Goal: Transaction & Acquisition: Purchase product/service

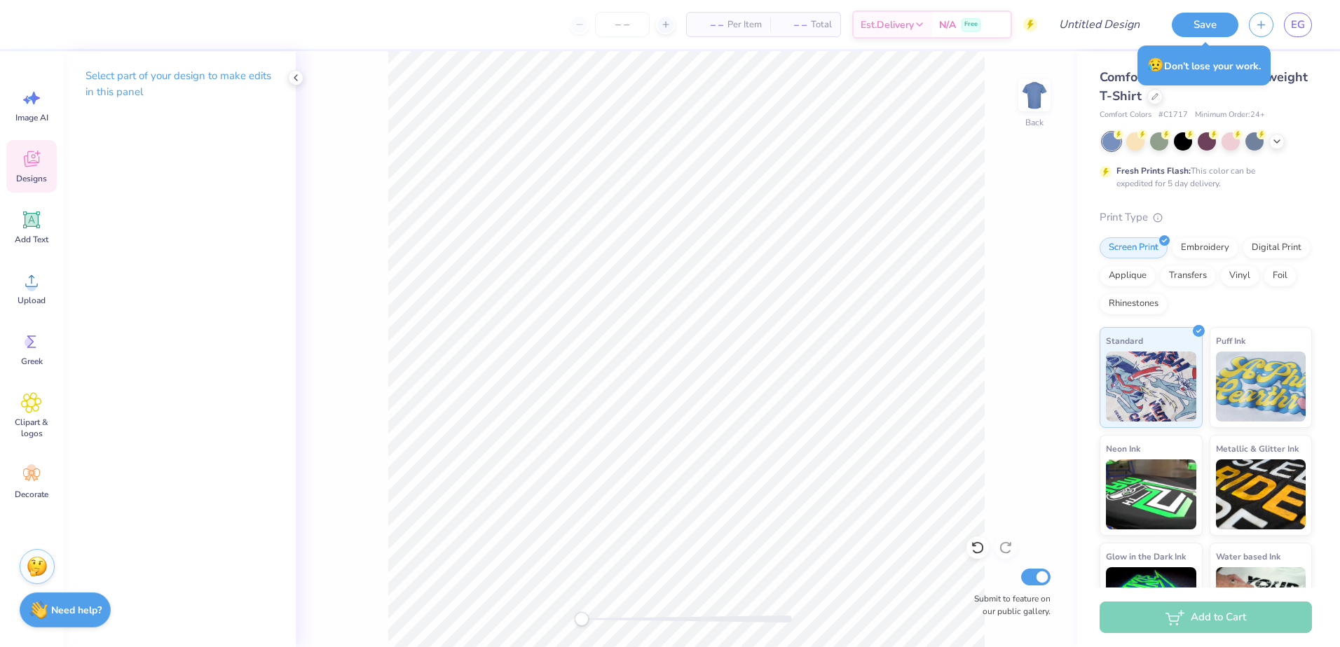
click at [25, 155] on icon at bounding box center [31, 159] width 21 height 21
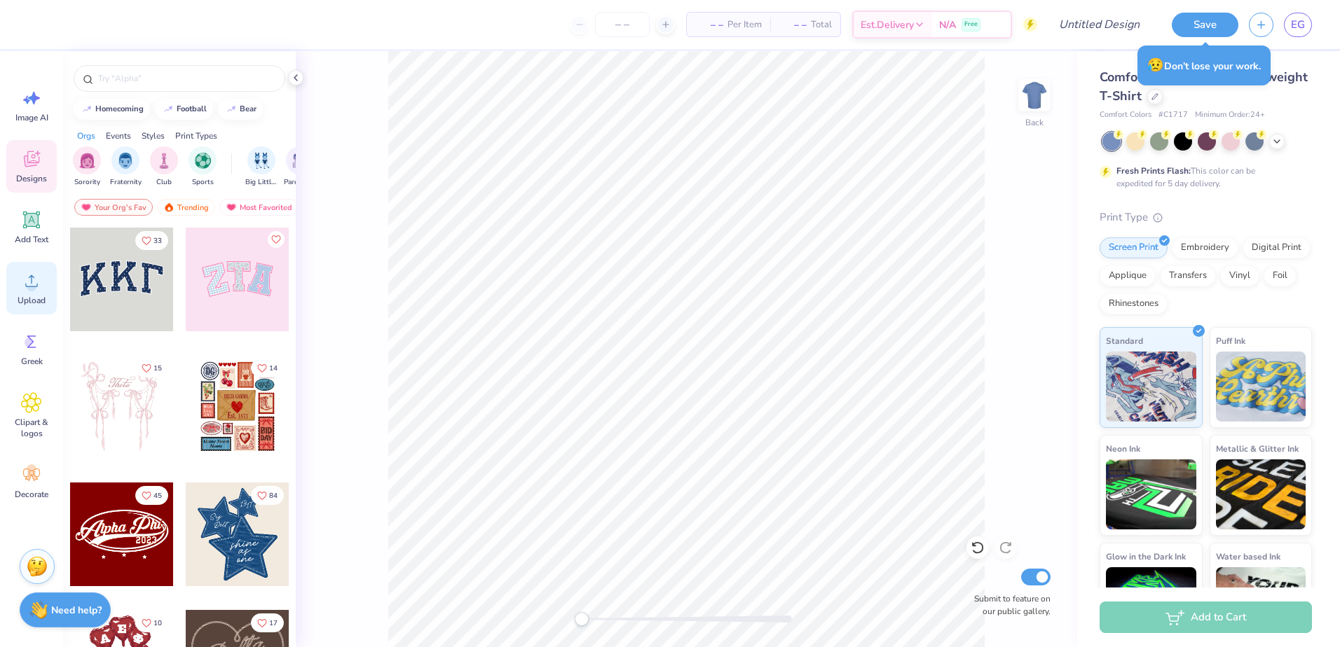
click at [22, 268] on div "Upload" at bounding box center [31, 288] width 50 height 53
click at [24, 287] on icon at bounding box center [31, 280] width 21 height 21
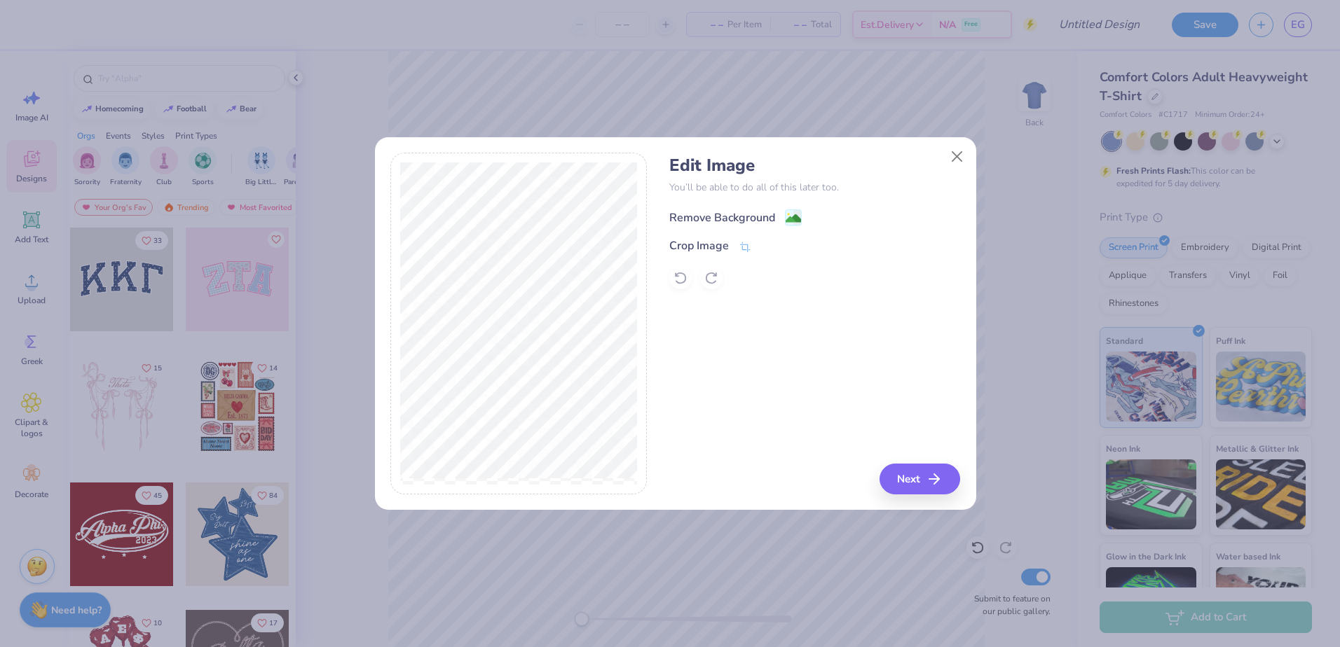
click at [751, 218] on div "Remove Background" at bounding box center [722, 217] width 106 height 17
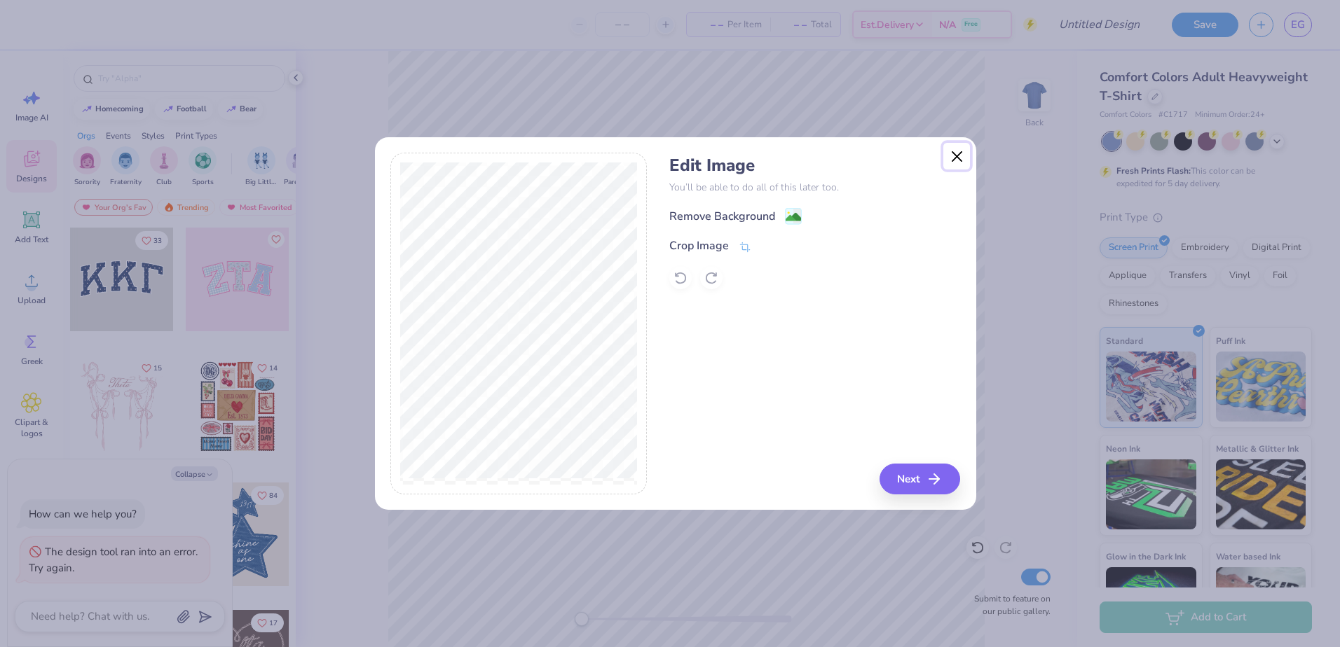
click at [964, 146] on button "Close" at bounding box center [956, 156] width 27 height 27
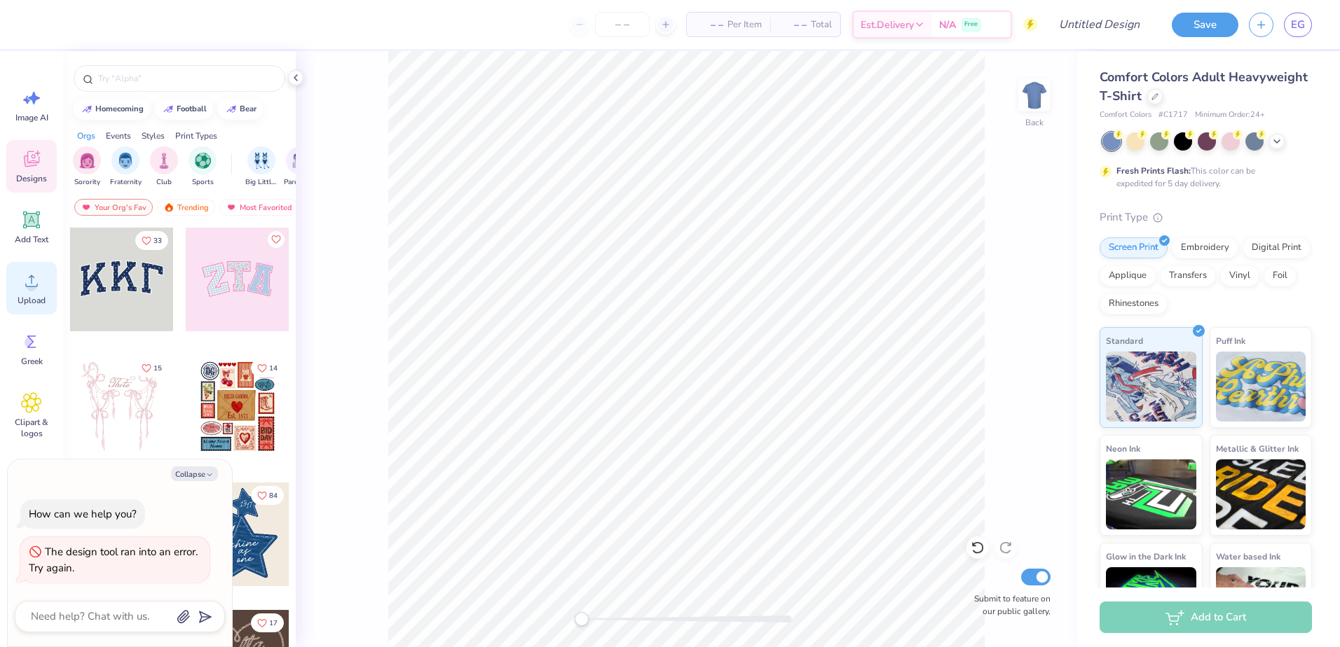
click at [33, 280] on icon at bounding box center [31, 280] width 21 height 21
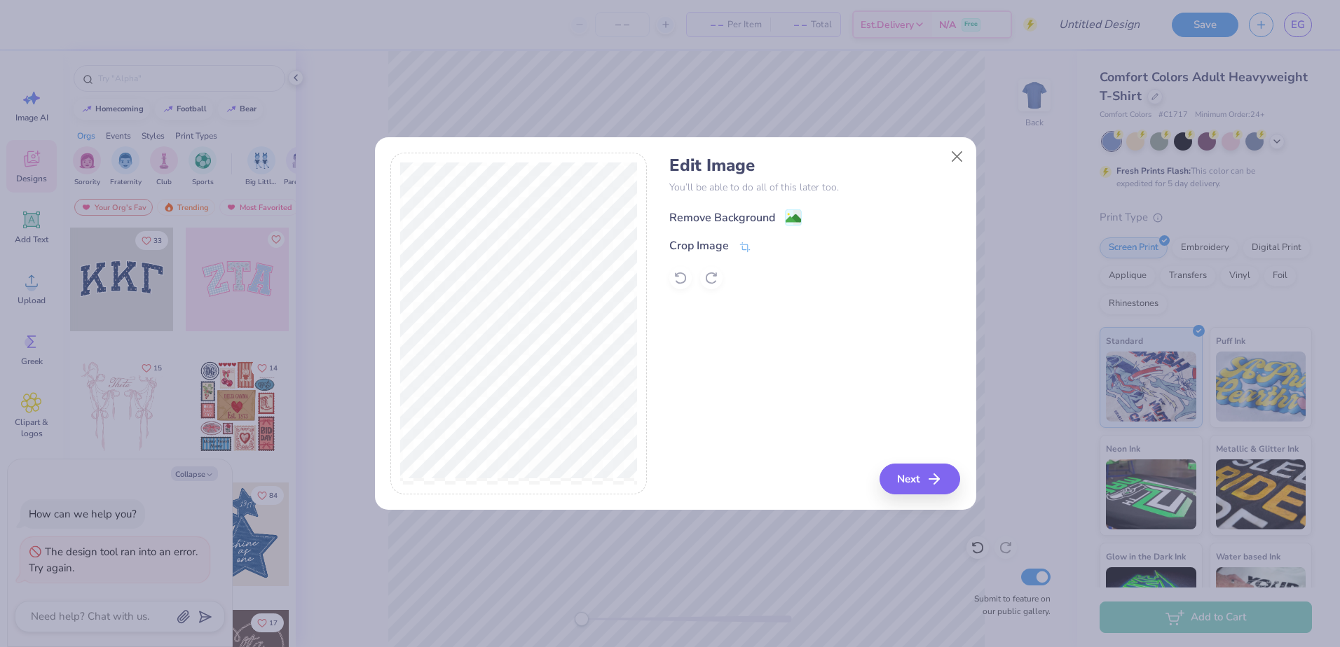
click at [731, 214] on div "Remove Background" at bounding box center [722, 217] width 106 height 17
click at [928, 481] on button "Next" at bounding box center [921, 479] width 81 height 31
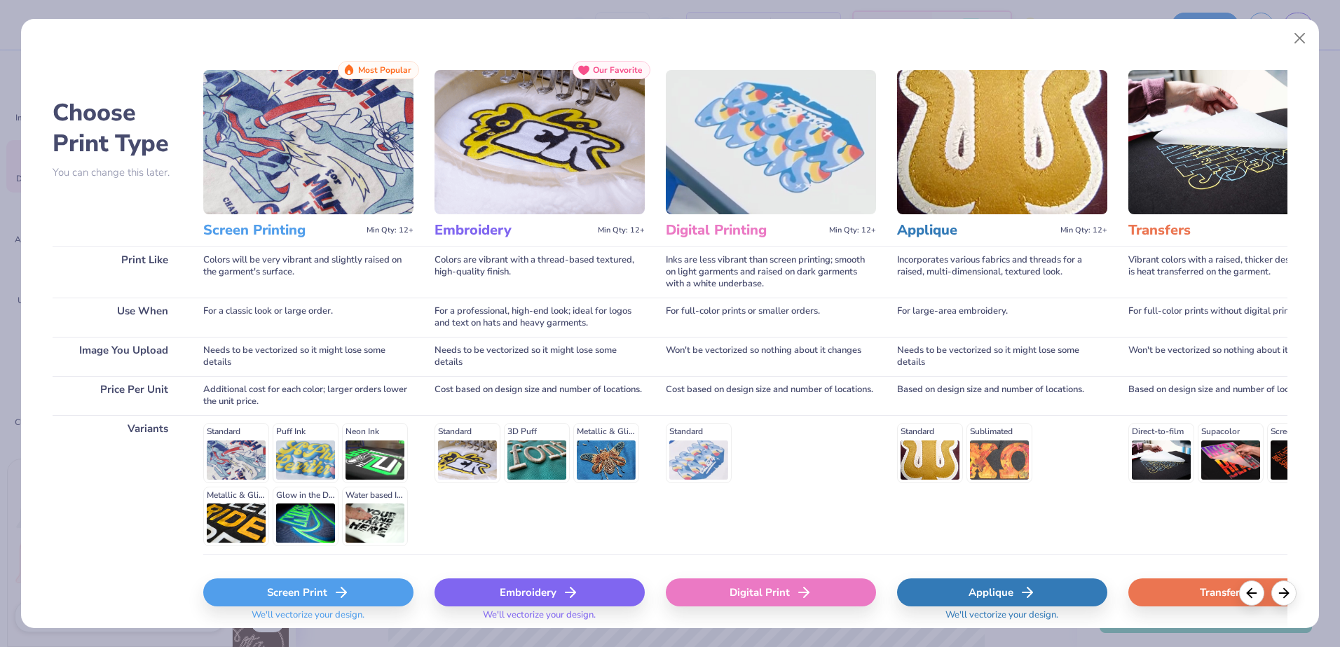
click at [382, 593] on div "Screen Print" at bounding box center [308, 593] width 210 height 28
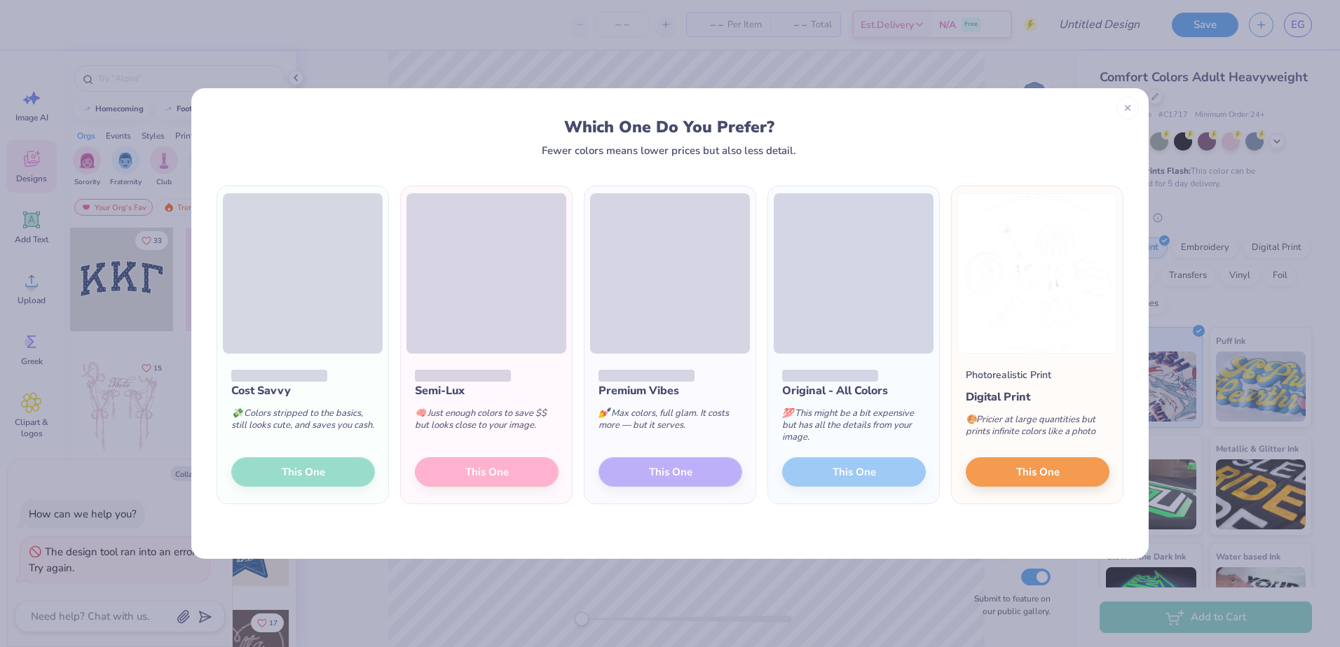
click at [331, 467] on div "Cost Savvy 💸 Colors stripped to the basics, still looks cute, and saves you cas…" at bounding box center [302, 429] width 171 height 150
click at [322, 465] on div "Cost Savvy 💸 Colors stripped to the basics, still looks cute, and saves you cas…" at bounding box center [302, 429] width 171 height 150
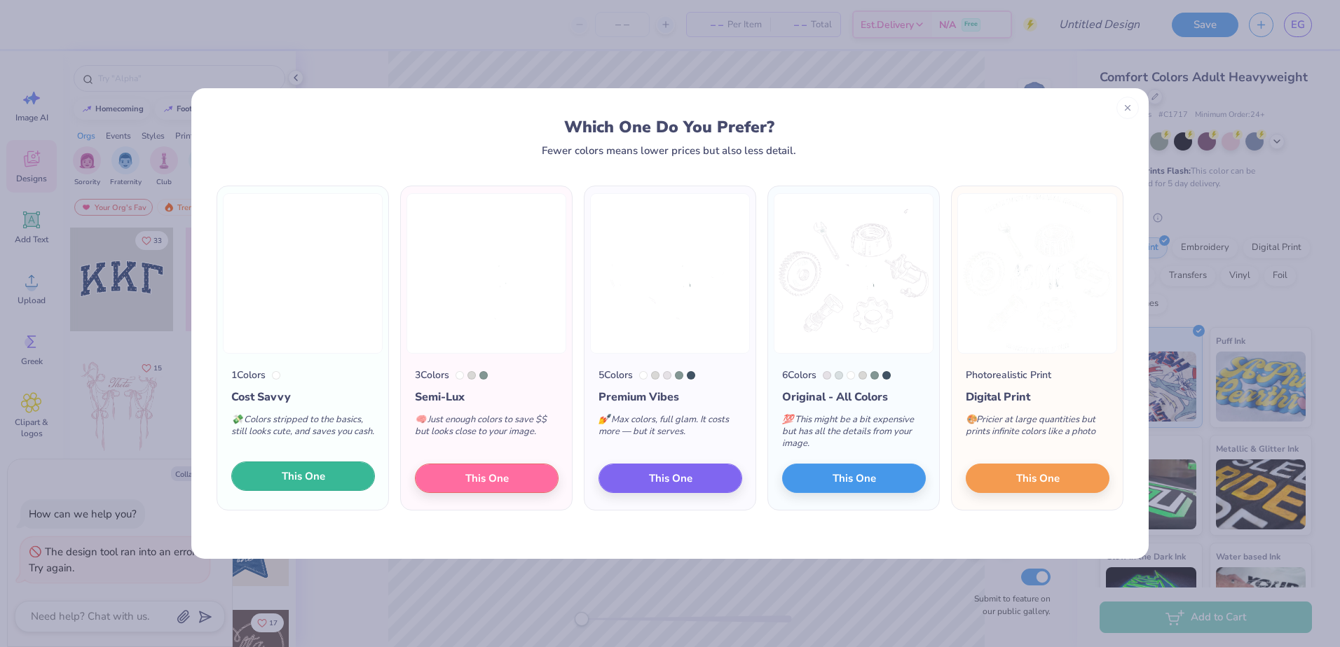
click at [295, 474] on span "This One" at bounding box center [303, 477] width 43 height 16
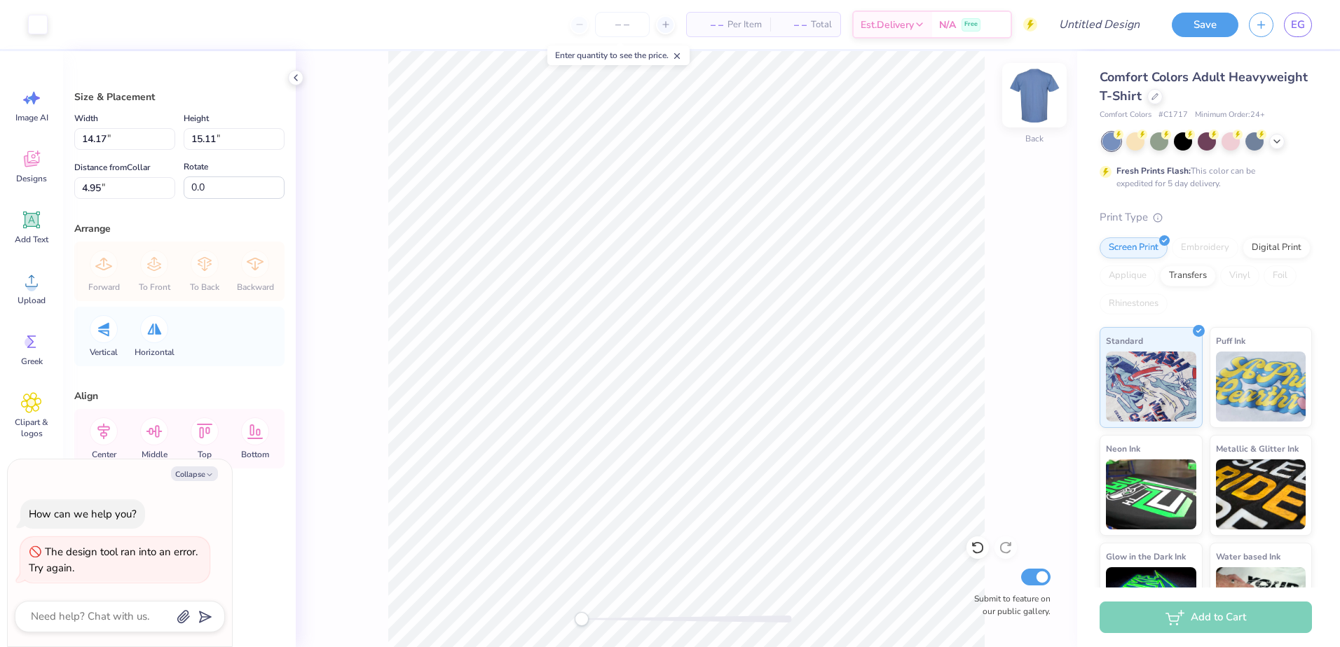
click at [1033, 97] on img at bounding box center [1034, 95] width 56 height 56
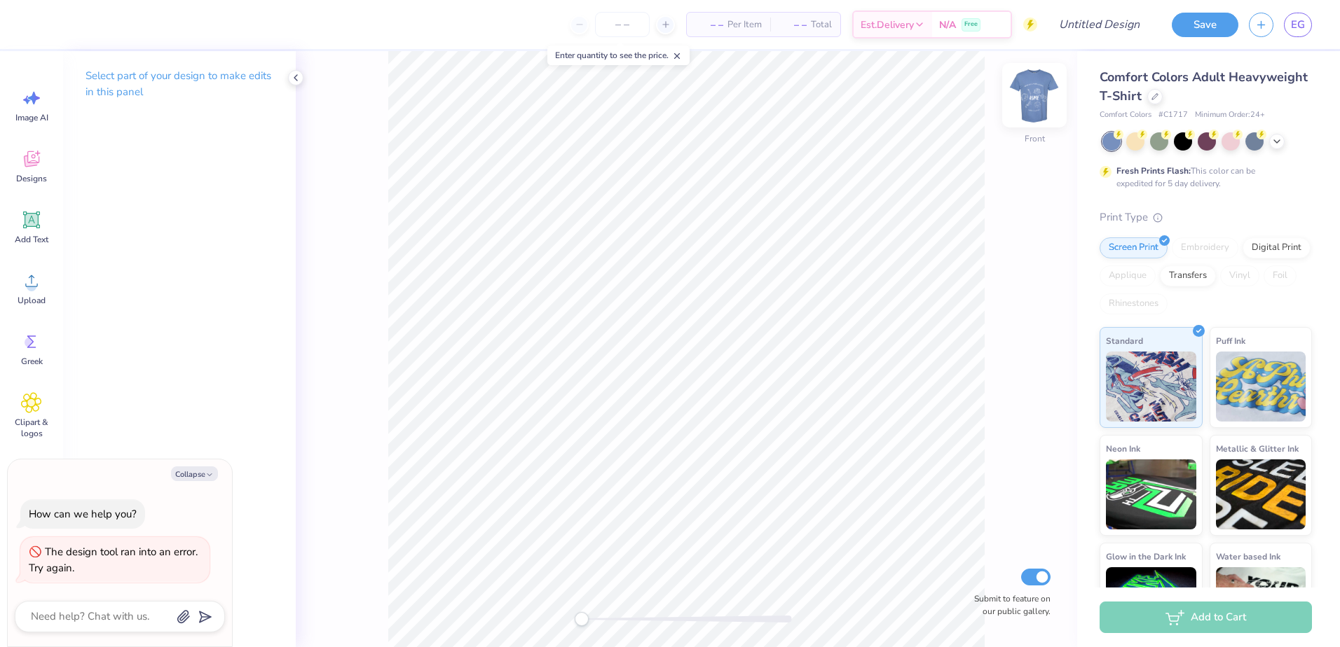
click at [1042, 92] on img at bounding box center [1034, 95] width 56 height 56
click at [817, 266] on ul "Cut Copy Paste Remove Background Duplicate Select All Delete Group Ungroup Brin…" at bounding box center [835, 399] width 110 height 356
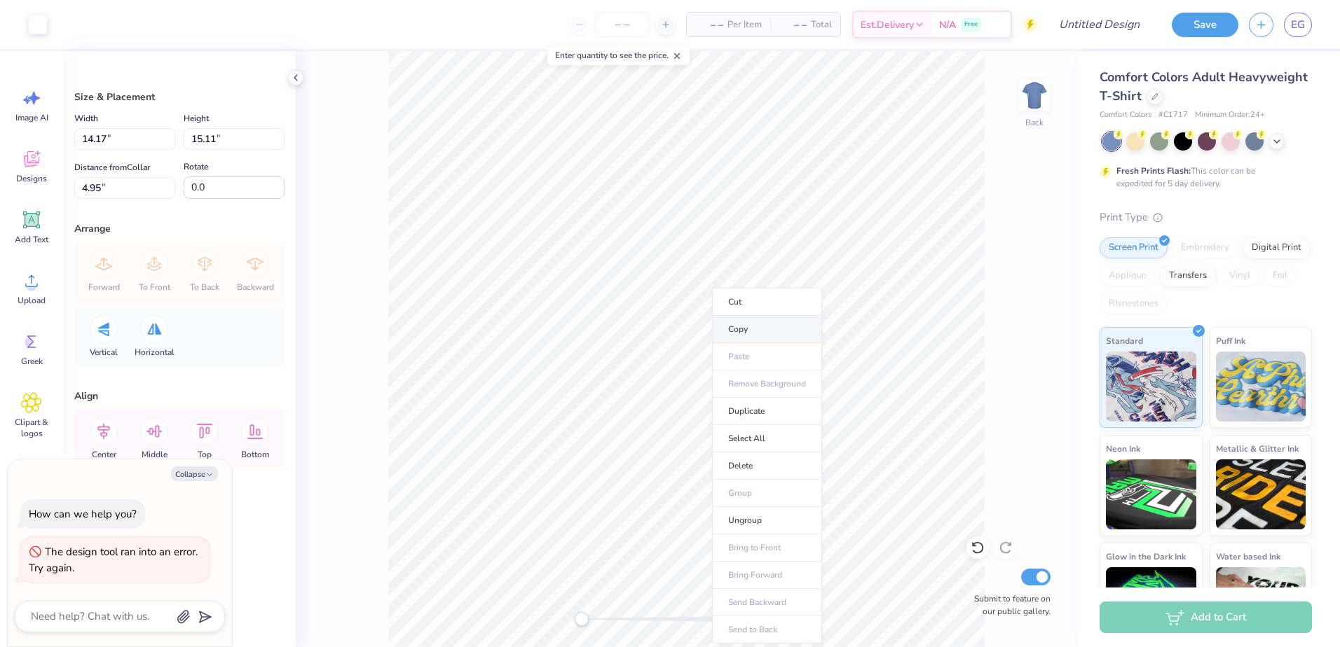
click at [757, 331] on li "Copy" at bounding box center [767, 329] width 110 height 27
click at [1046, 100] on img at bounding box center [1034, 95] width 56 height 56
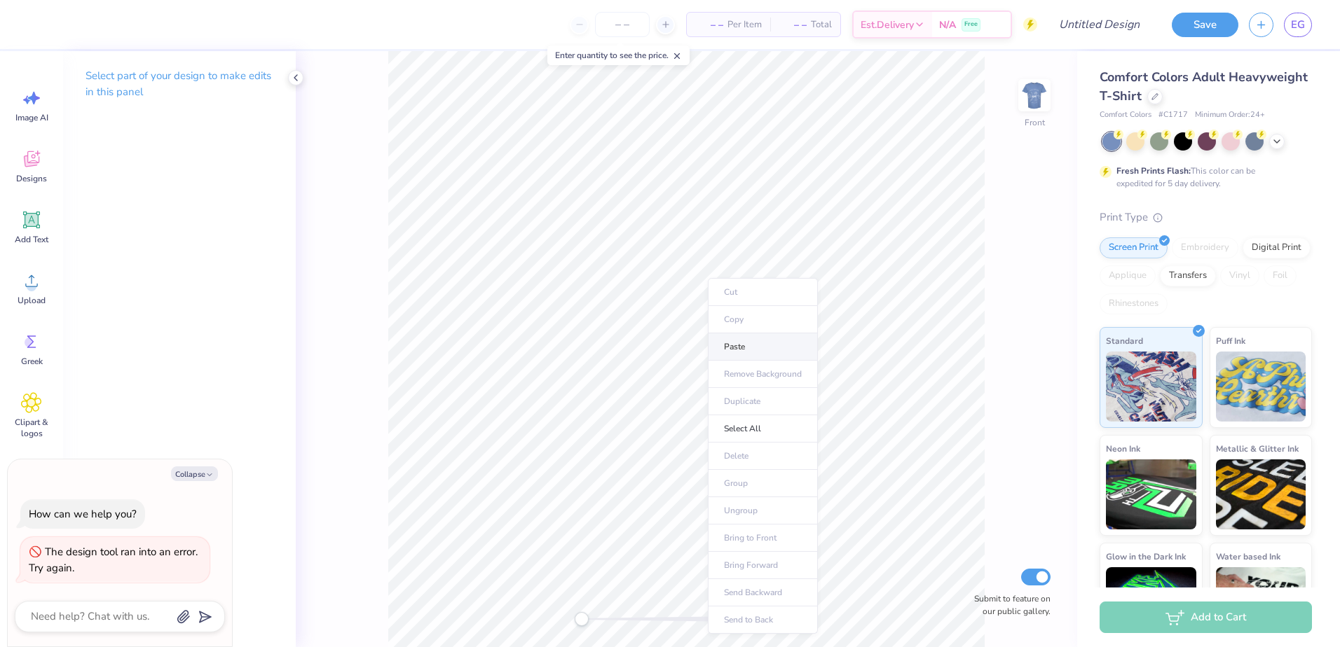
click at [741, 345] on li "Paste" at bounding box center [763, 346] width 110 height 27
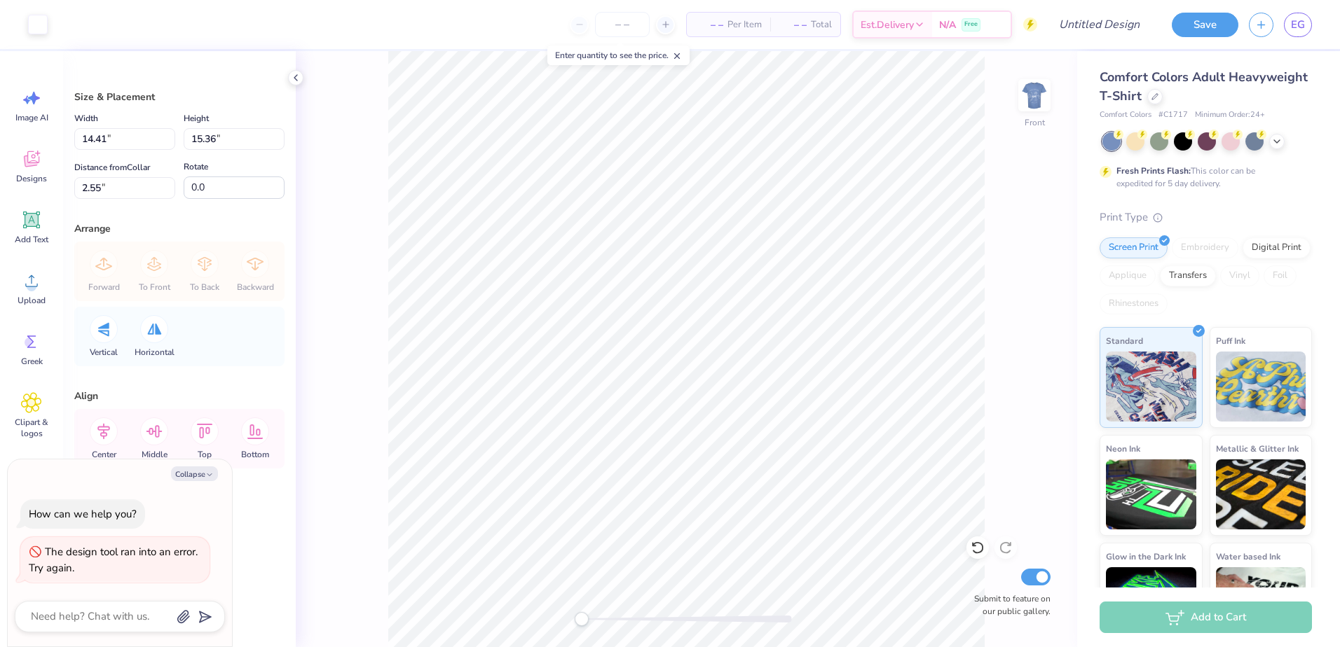
type textarea "x"
type input "11.27"
type input "12.01"
type input "7.06"
click at [1031, 460] on div "Front Submit to feature on our public gallery." at bounding box center [686, 349] width 781 height 596
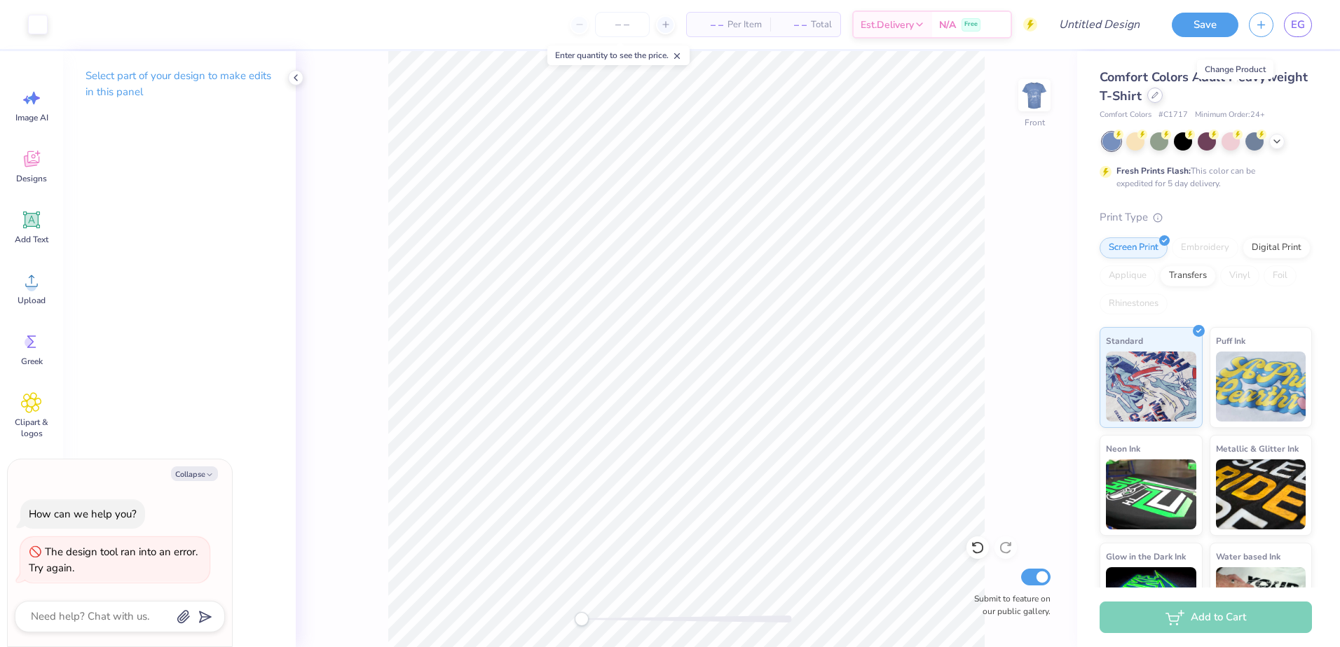
click at [1162, 90] on div at bounding box center [1154, 95] width 15 height 15
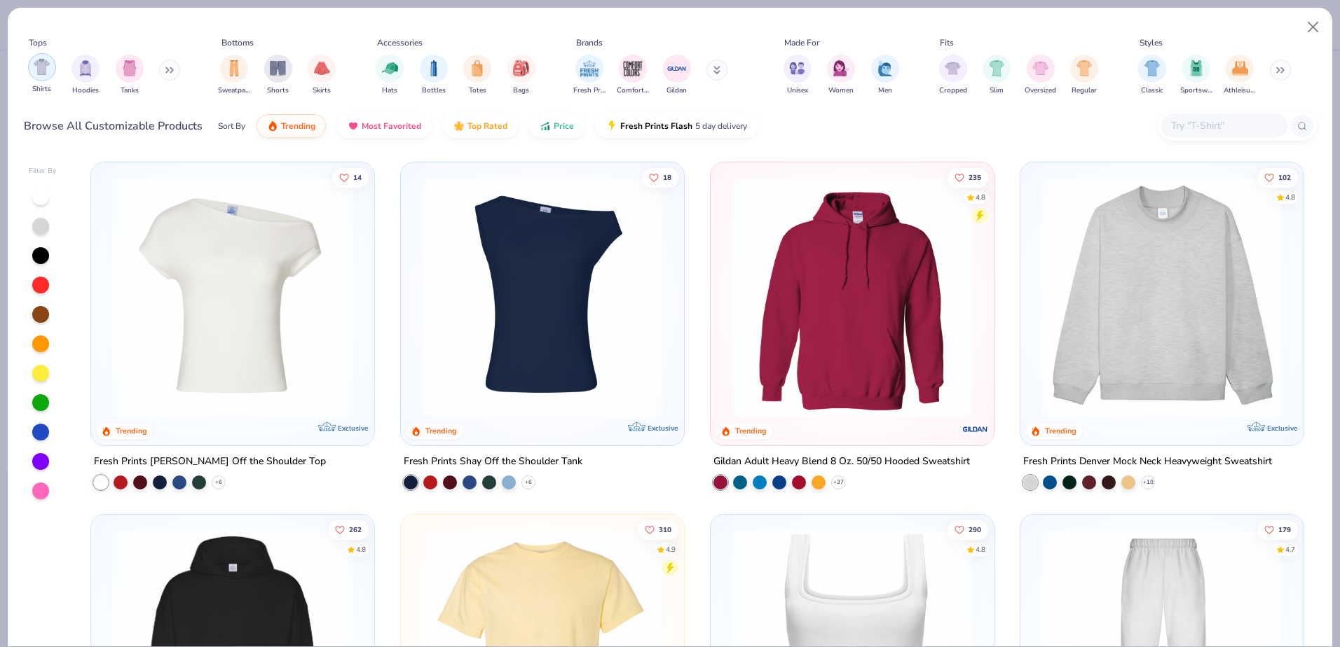
click at [46, 75] on img "filter for Shirts" at bounding box center [42, 67] width 16 height 16
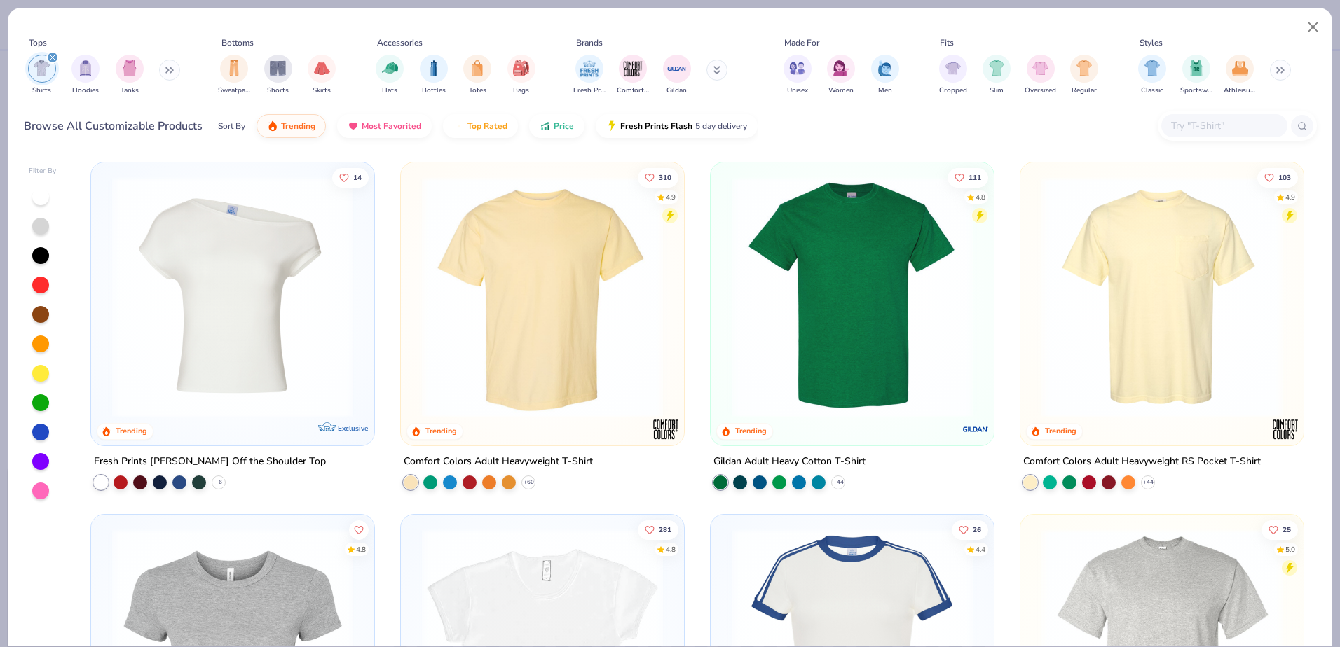
click at [1279, 69] on icon at bounding box center [1279, 70] width 8 height 7
click at [802, 66] on img "filter for Unisex" at bounding box center [797, 67] width 16 height 16
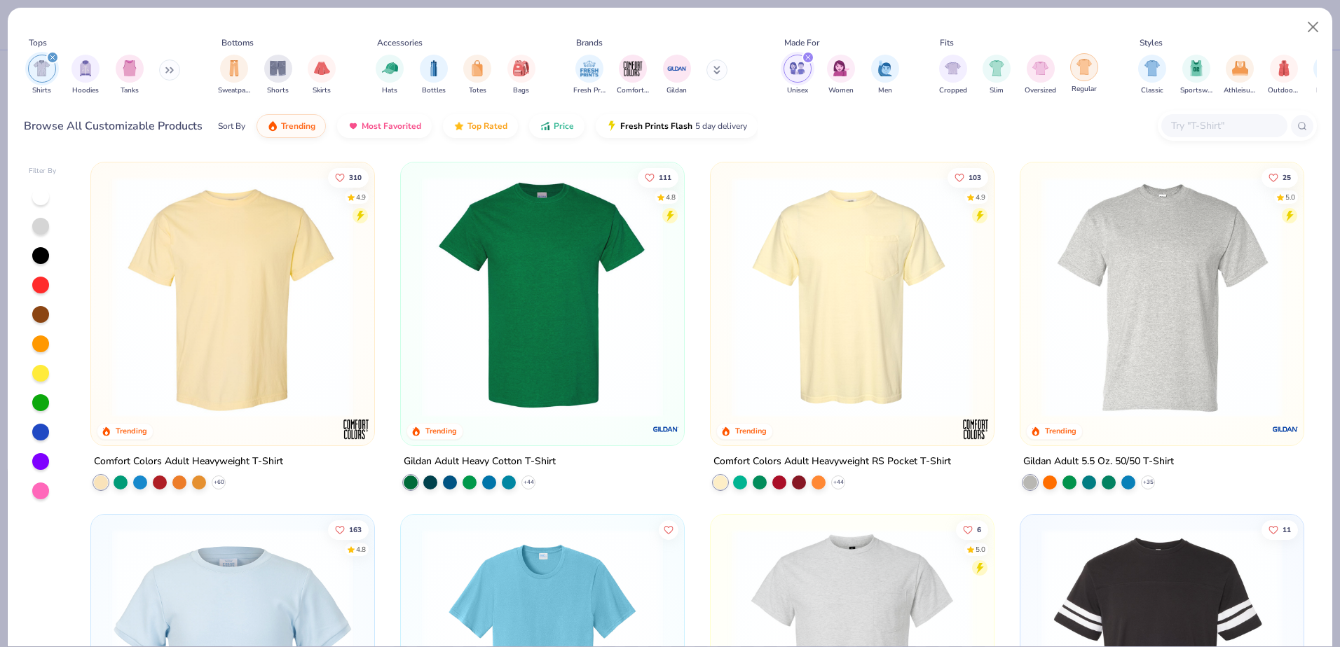
click at [1094, 66] on div "filter for Regular" at bounding box center [1084, 67] width 28 height 28
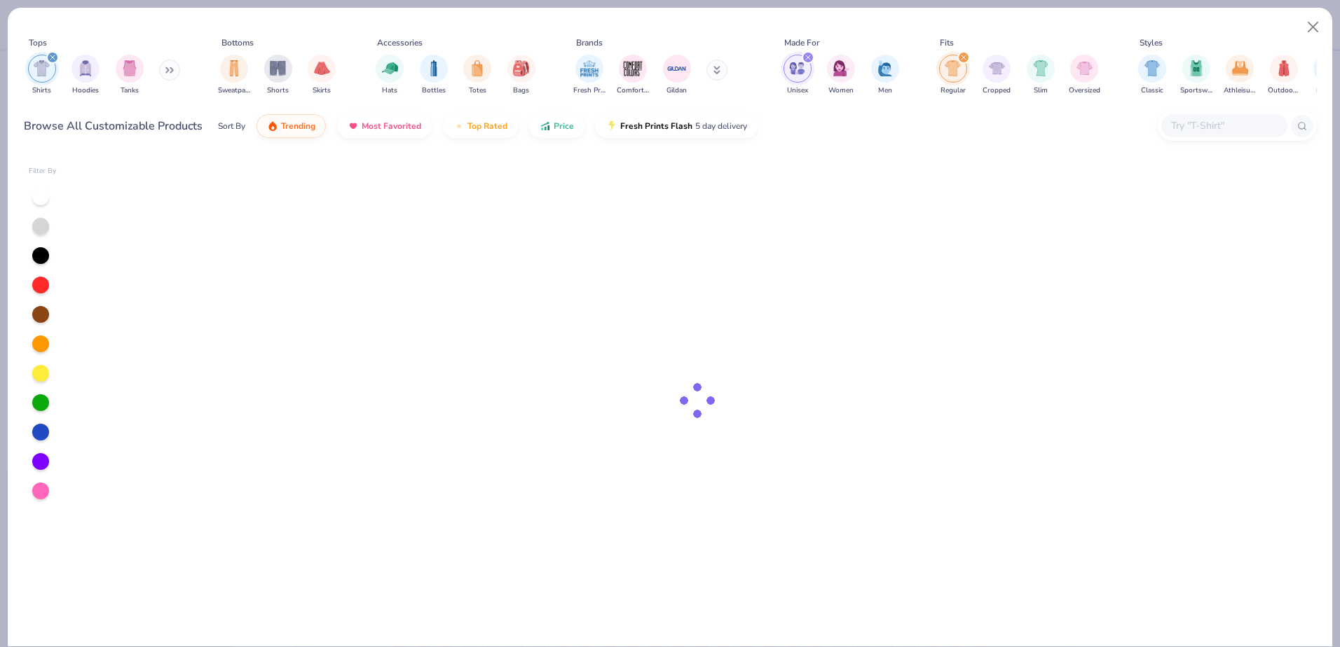
type textarea "x"
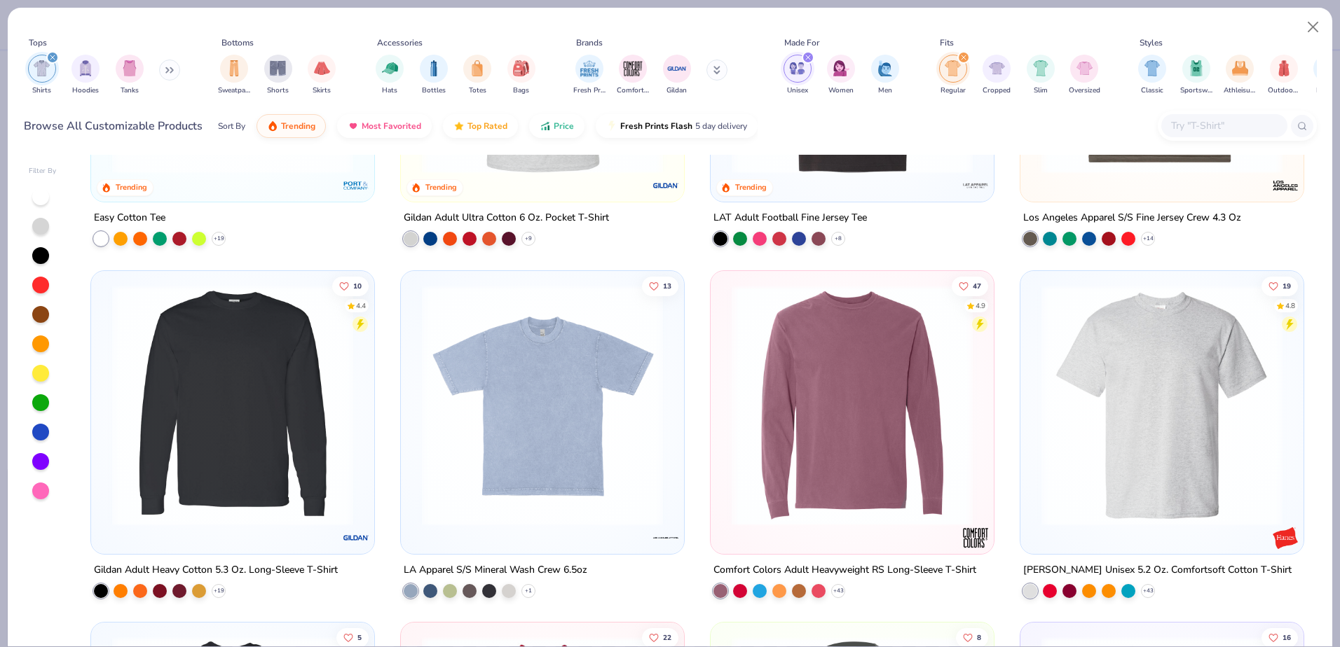
scroll to position [631, 0]
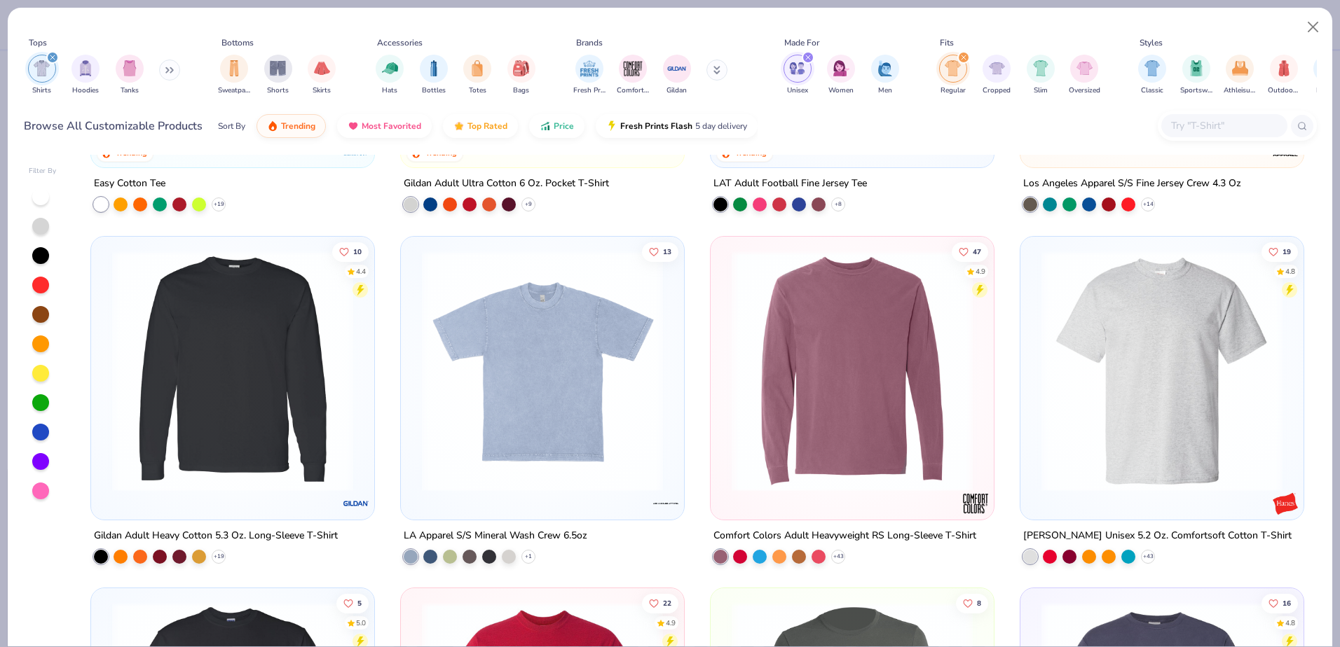
click at [174, 67] on icon at bounding box center [169, 70] width 8 height 7
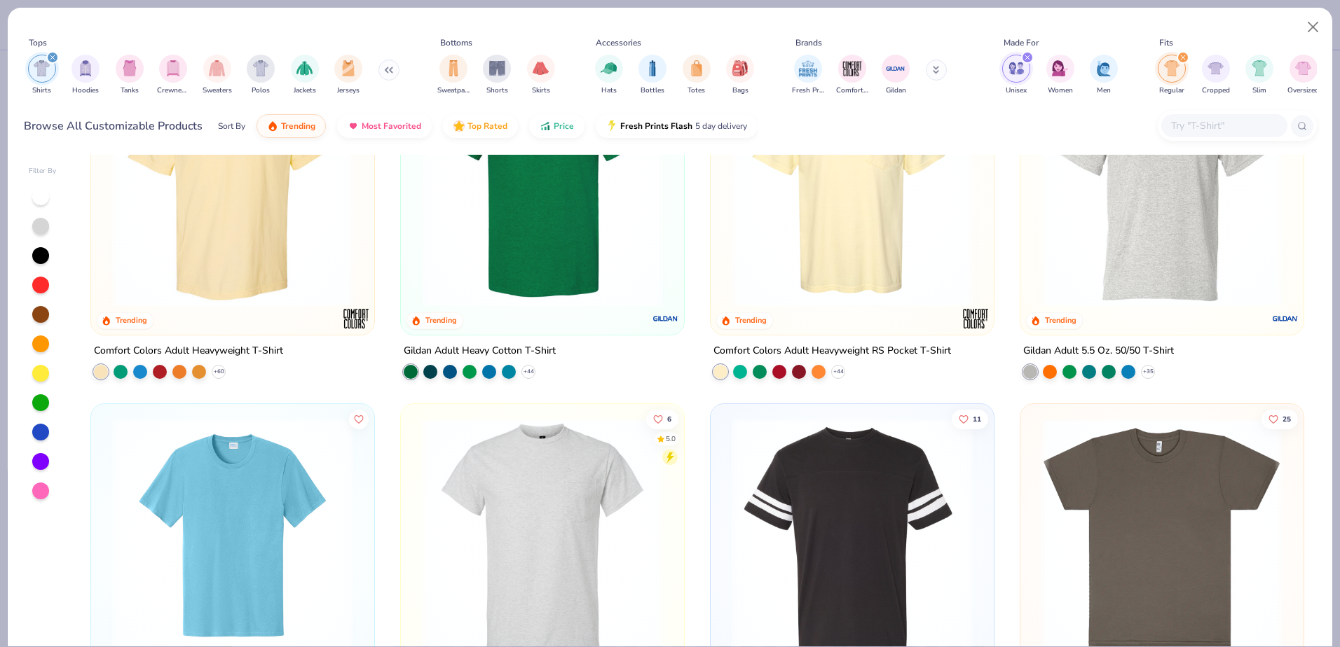
scroll to position [0, 0]
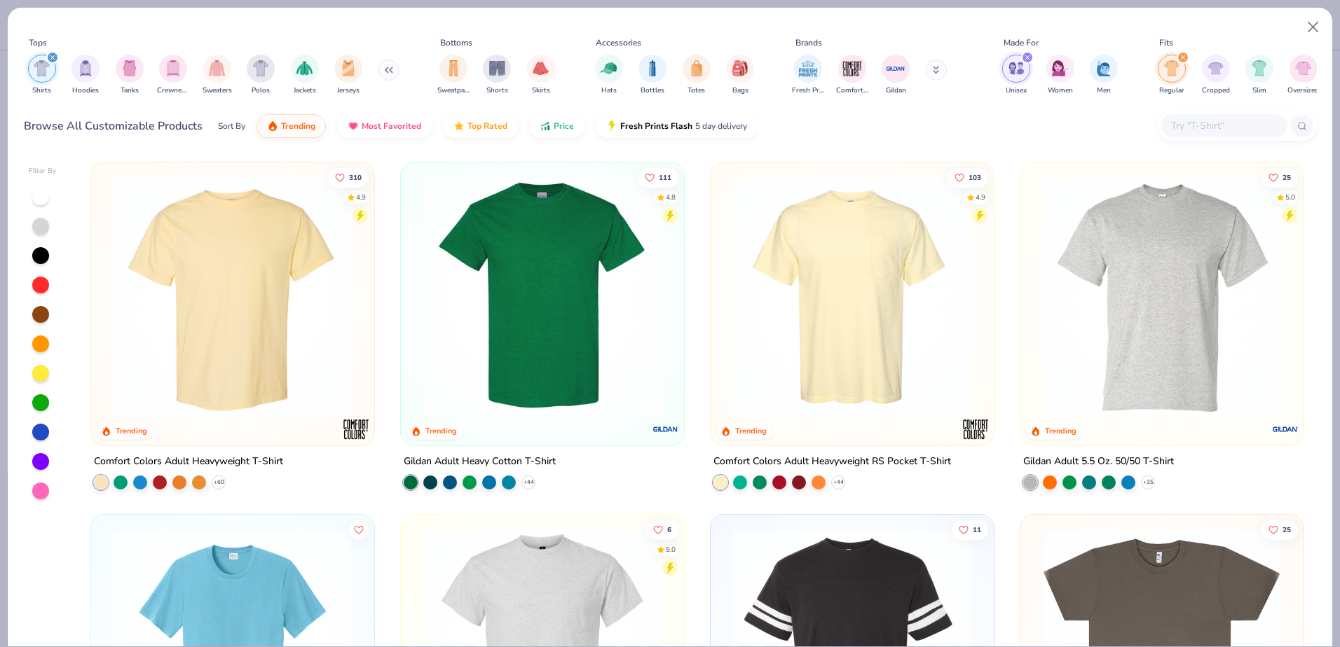
drag, startPoint x: 547, startPoint y: 473, endPoint x: 571, endPoint y: 317, distance: 157.3
click at [1231, 123] on input "text" at bounding box center [1223, 126] width 108 height 16
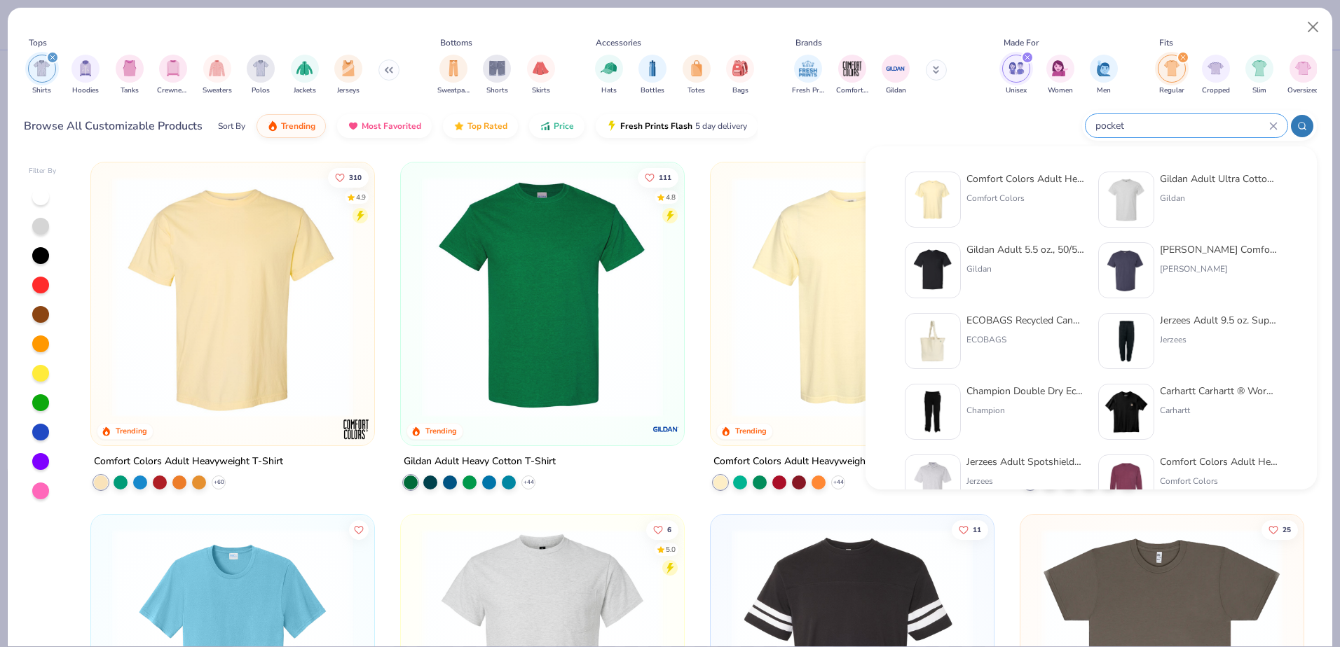
type input "pocket"
click at [1025, 188] on div "Comfort Colors Adult Heavyweight RS Pocket T-Shirt Comfort Colors" at bounding box center [1025, 200] width 118 height 56
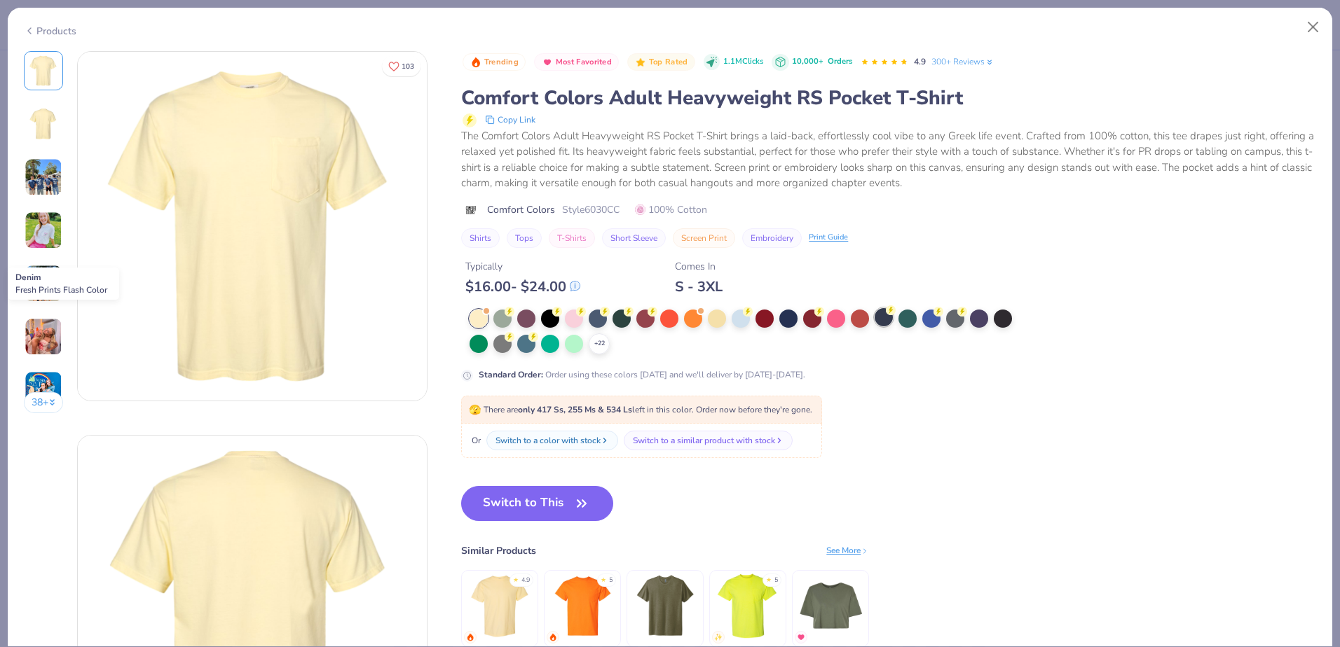
click at [886, 319] on div at bounding box center [883, 317] width 18 height 18
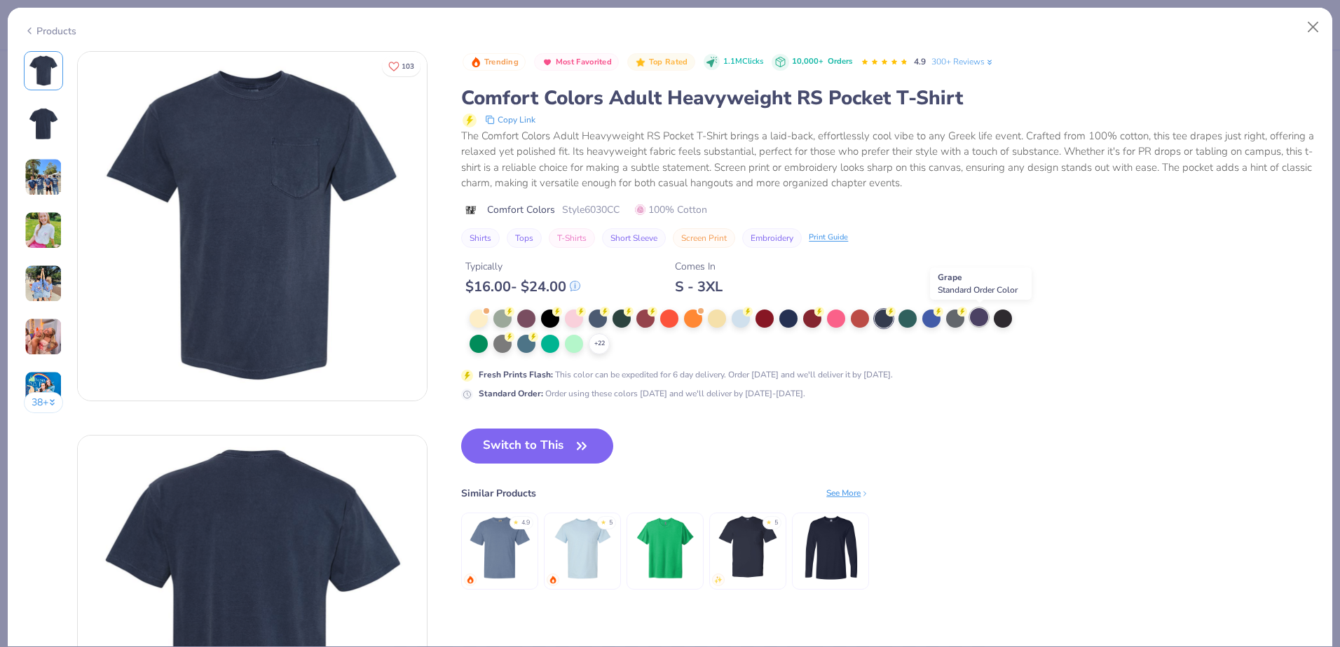
click at [981, 310] on div at bounding box center [979, 317] width 18 height 18
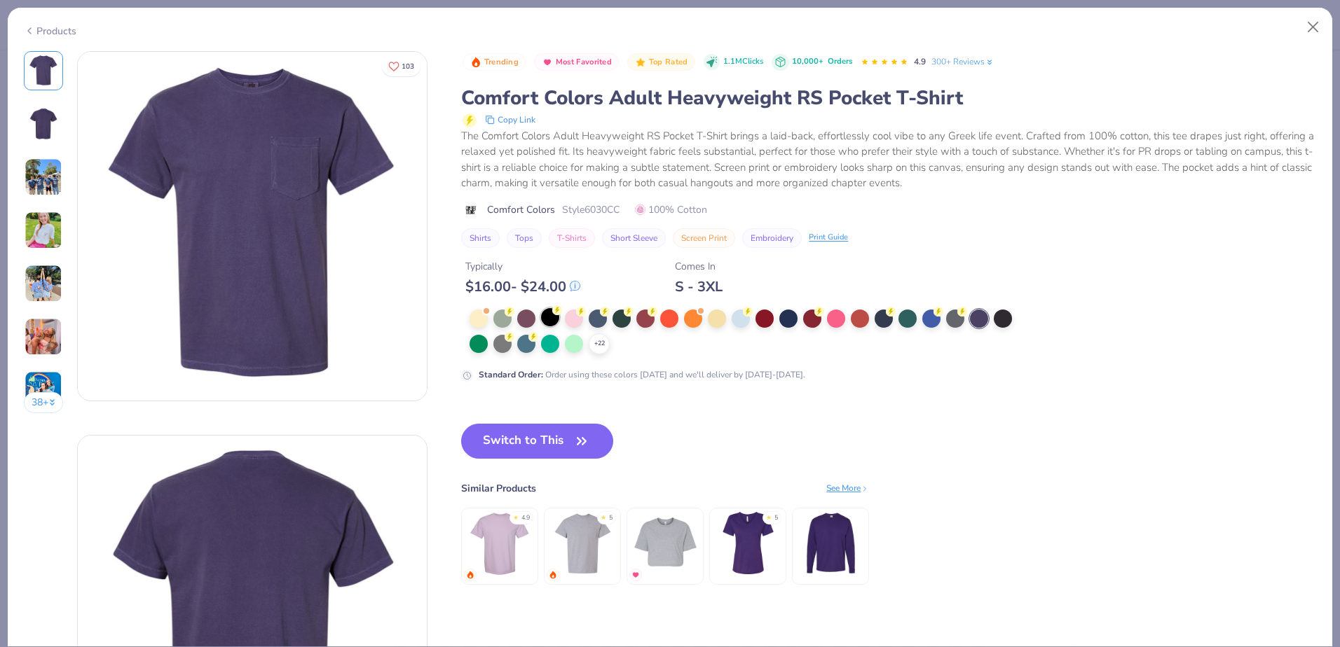
click at [551, 313] on div at bounding box center [550, 317] width 18 height 18
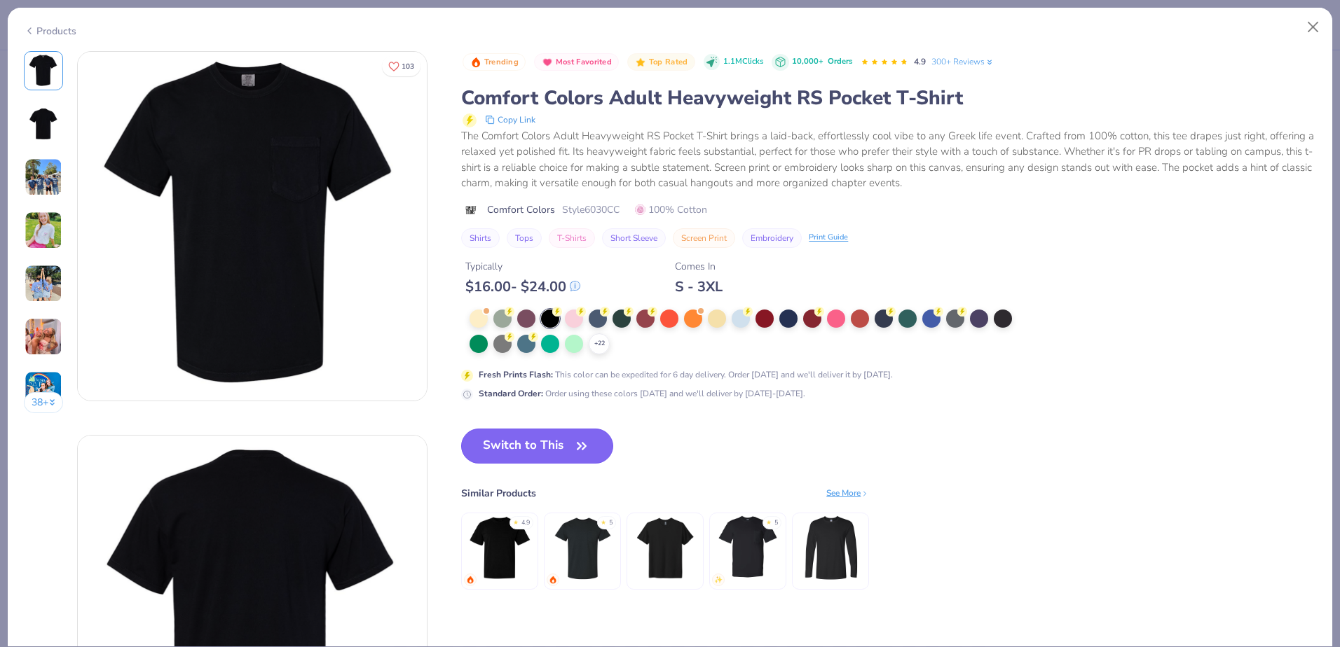
click at [589, 439] on icon "button" at bounding box center [582, 446] width 20 height 20
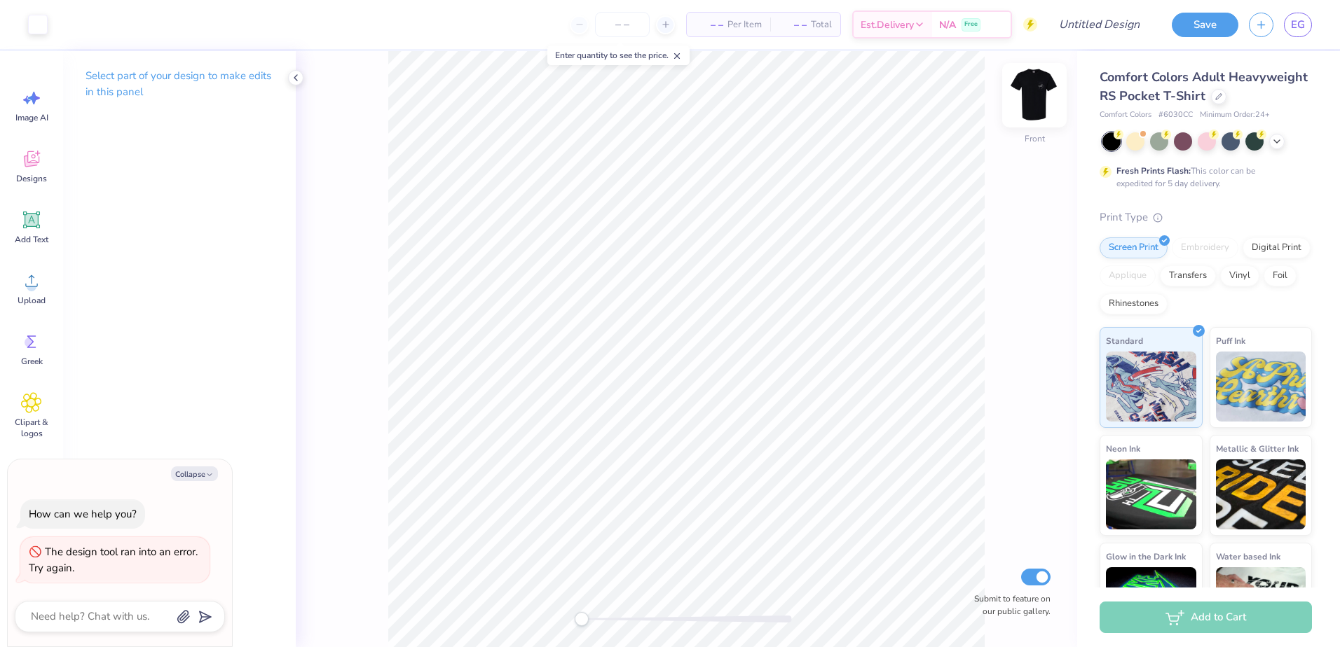
click at [1038, 90] on img at bounding box center [1034, 95] width 56 height 56
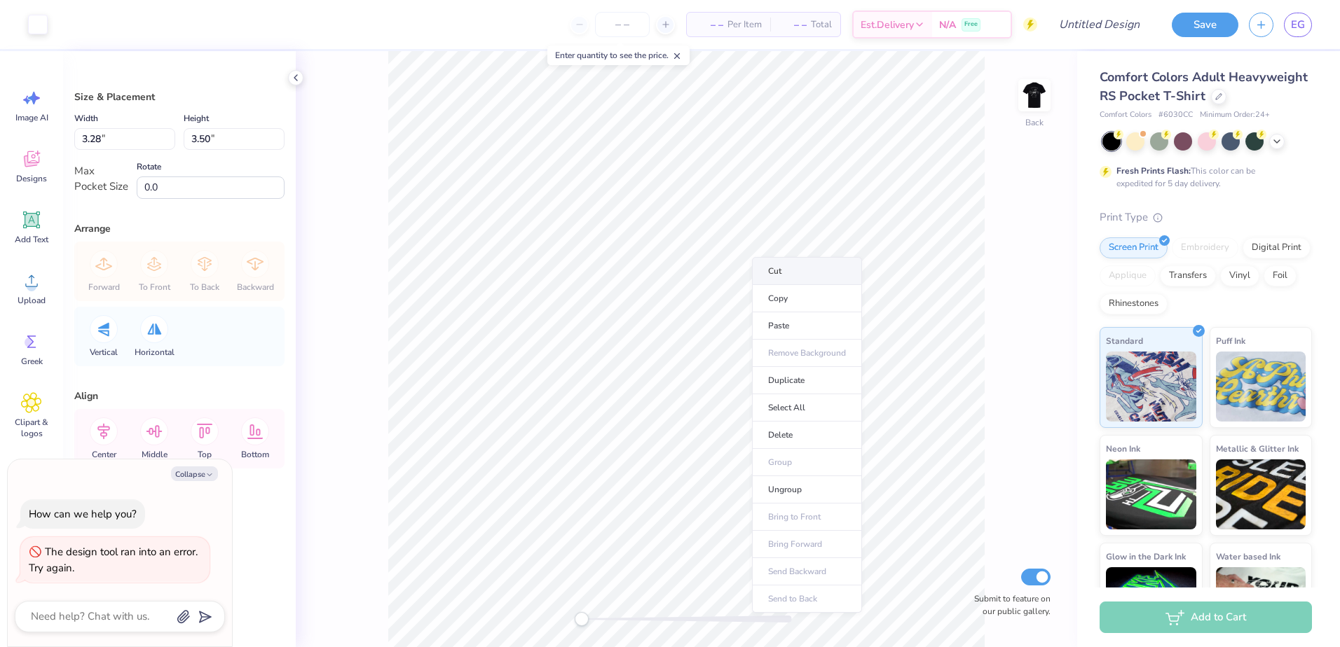
click at [790, 266] on li "Cut" at bounding box center [807, 271] width 110 height 28
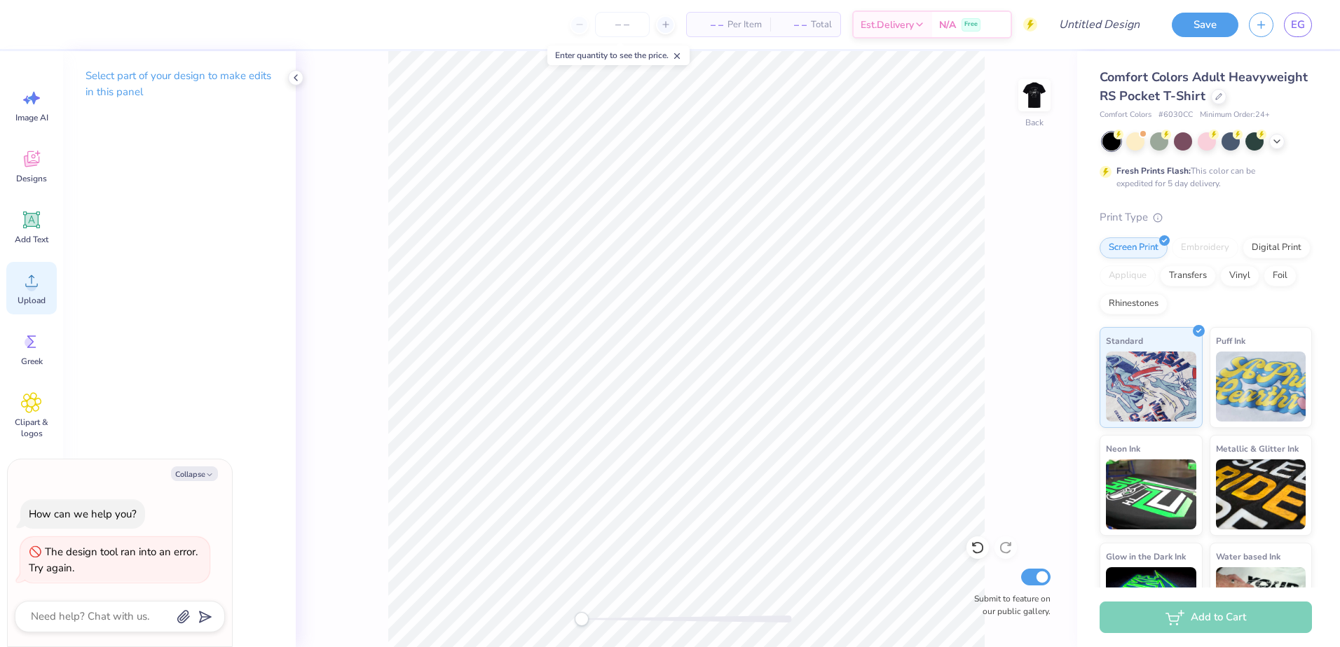
click at [46, 280] on div "Upload" at bounding box center [31, 288] width 50 height 53
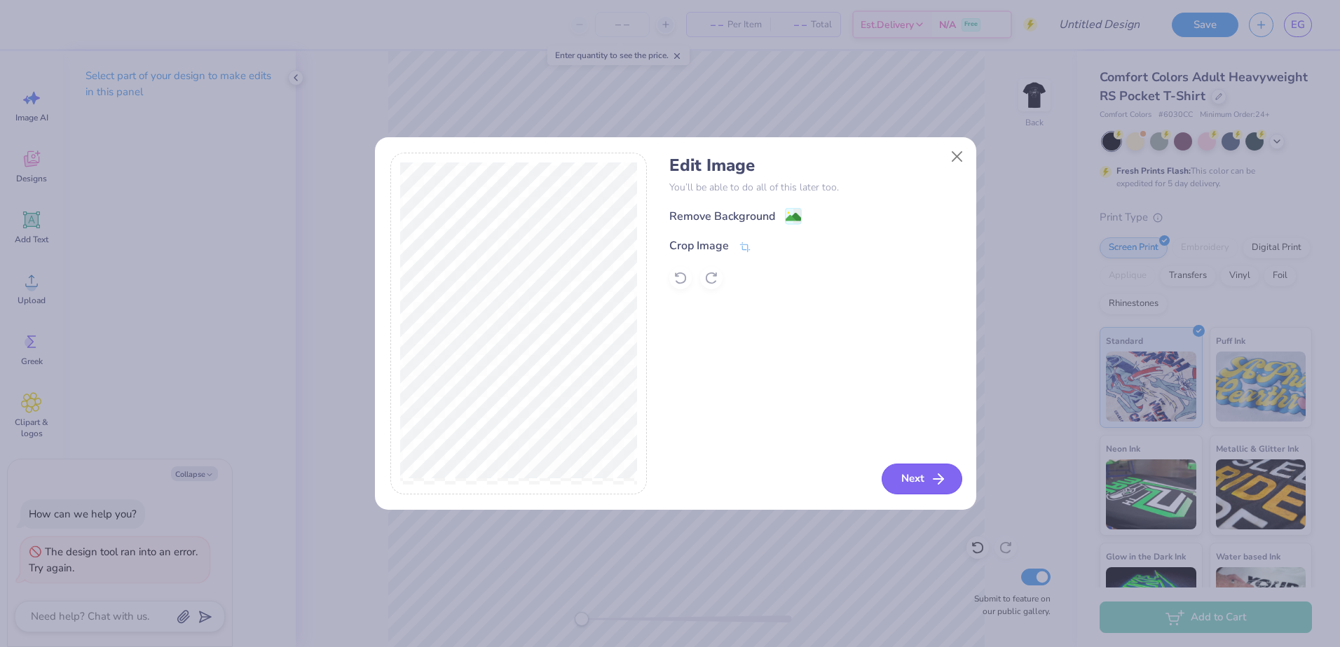
click at [932, 471] on icon "button" at bounding box center [938, 479] width 17 height 17
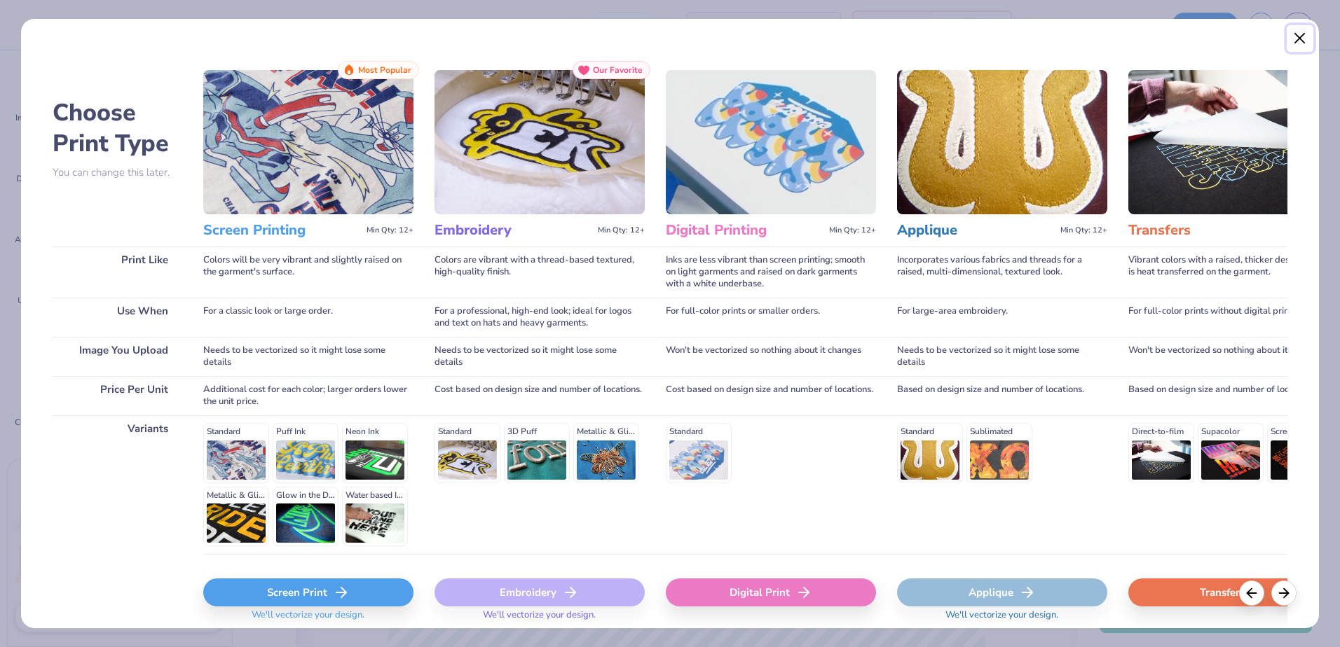
click at [1302, 27] on button "Close" at bounding box center [1299, 38] width 27 height 27
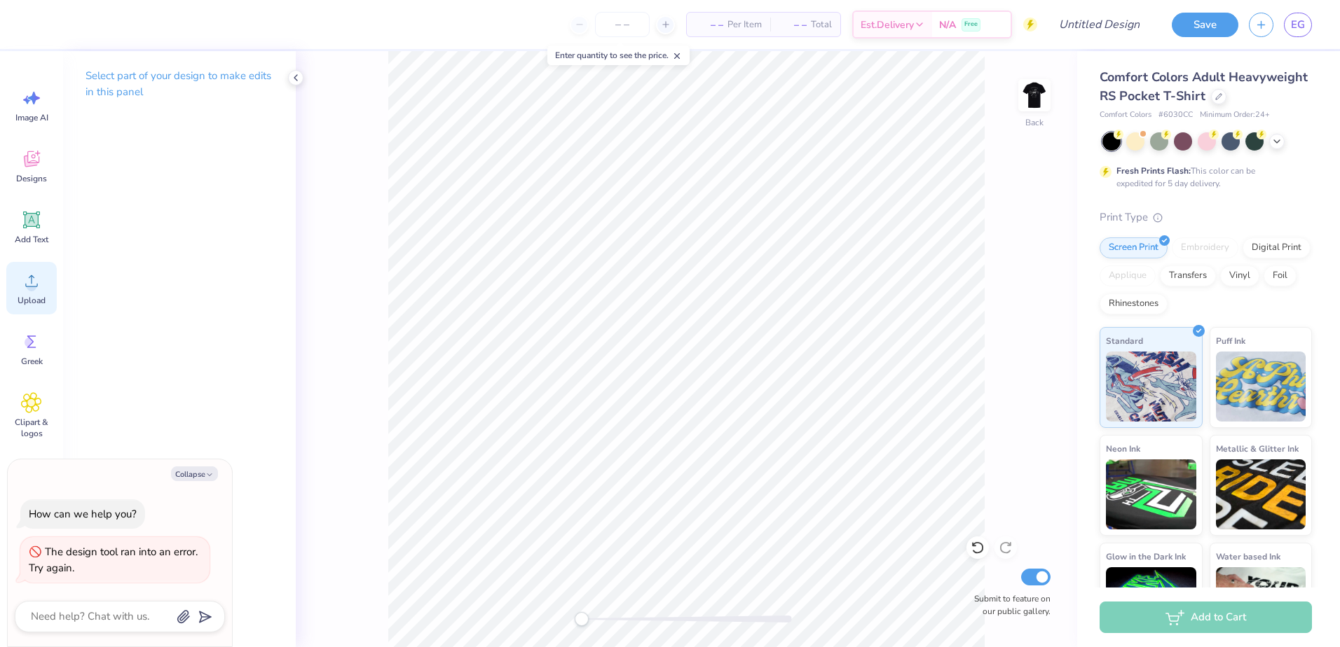
click at [41, 282] on icon at bounding box center [31, 280] width 21 height 21
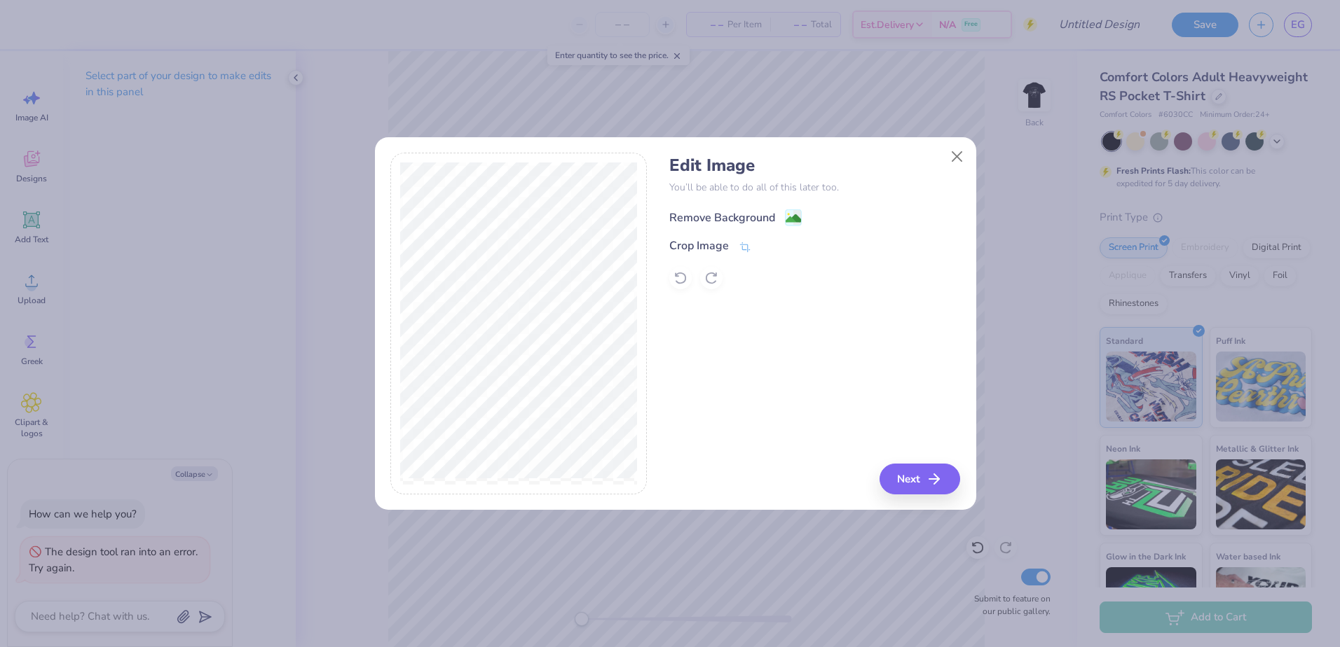
click at [774, 212] on div "Remove Background" at bounding box center [722, 217] width 106 height 17
click at [920, 469] on button "Next" at bounding box center [921, 479] width 81 height 31
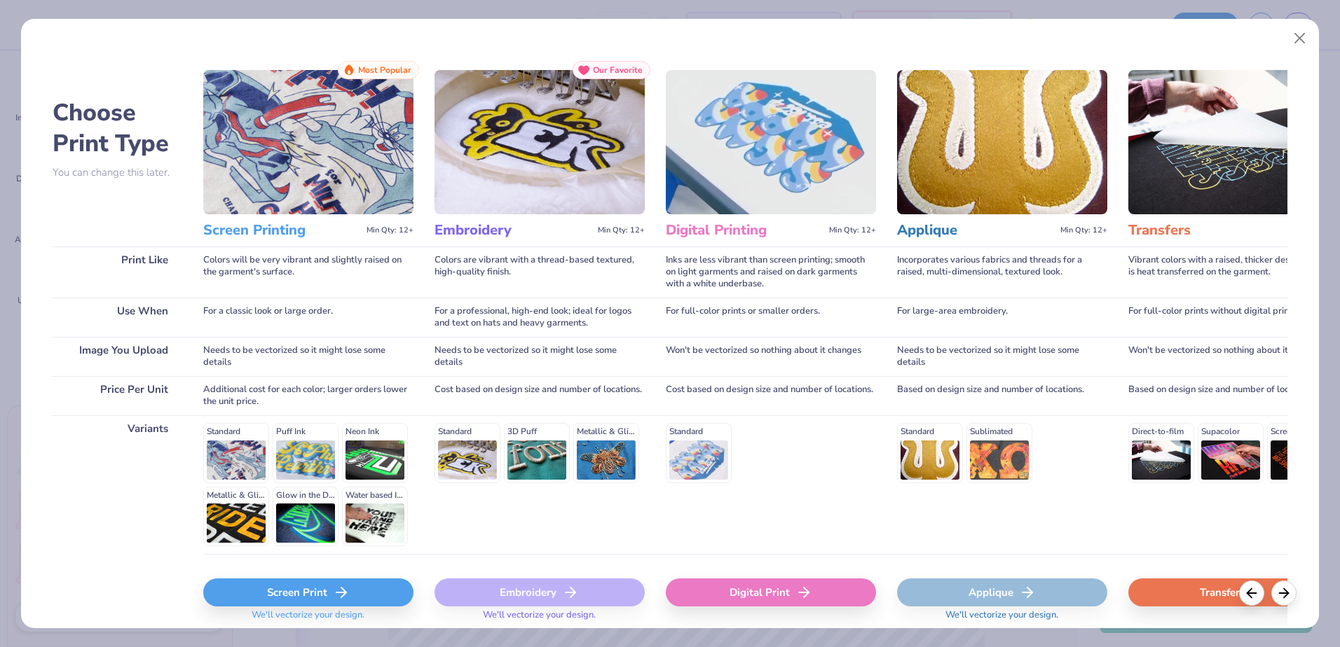
click at [307, 594] on div "Screen Print" at bounding box center [308, 593] width 210 height 28
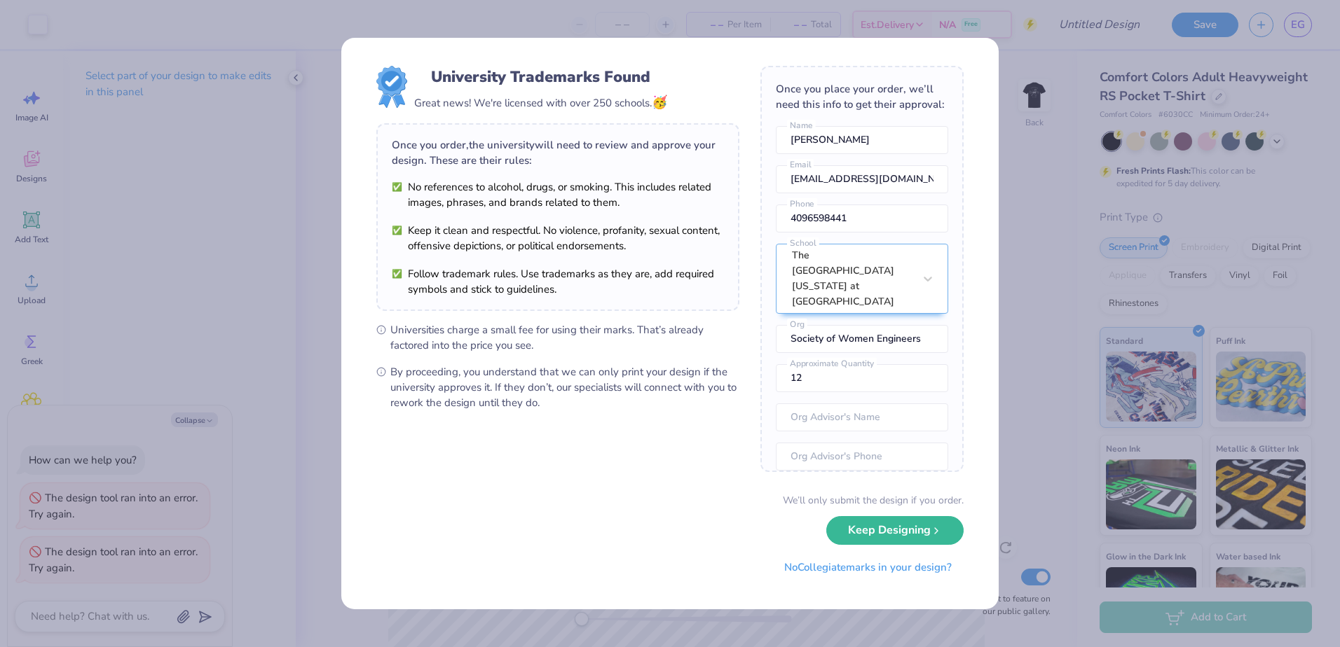
click at [1042, 240] on div "University Trademarks Found Great news! We're licensed with over 250 schools. 🥳…" at bounding box center [670, 323] width 1340 height 647
click at [911, 532] on button "Keep Designing" at bounding box center [894, 527] width 137 height 29
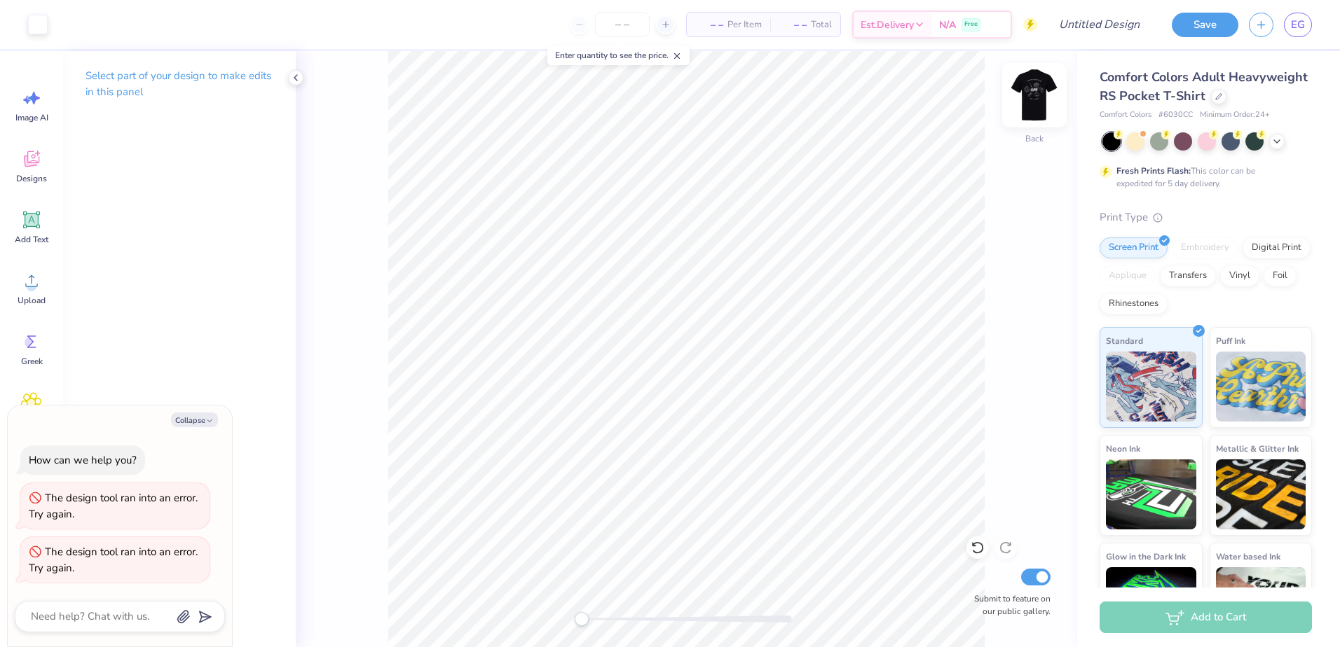
click at [1039, 97] on img at bounding box center [1034, 95] width 56 height 56
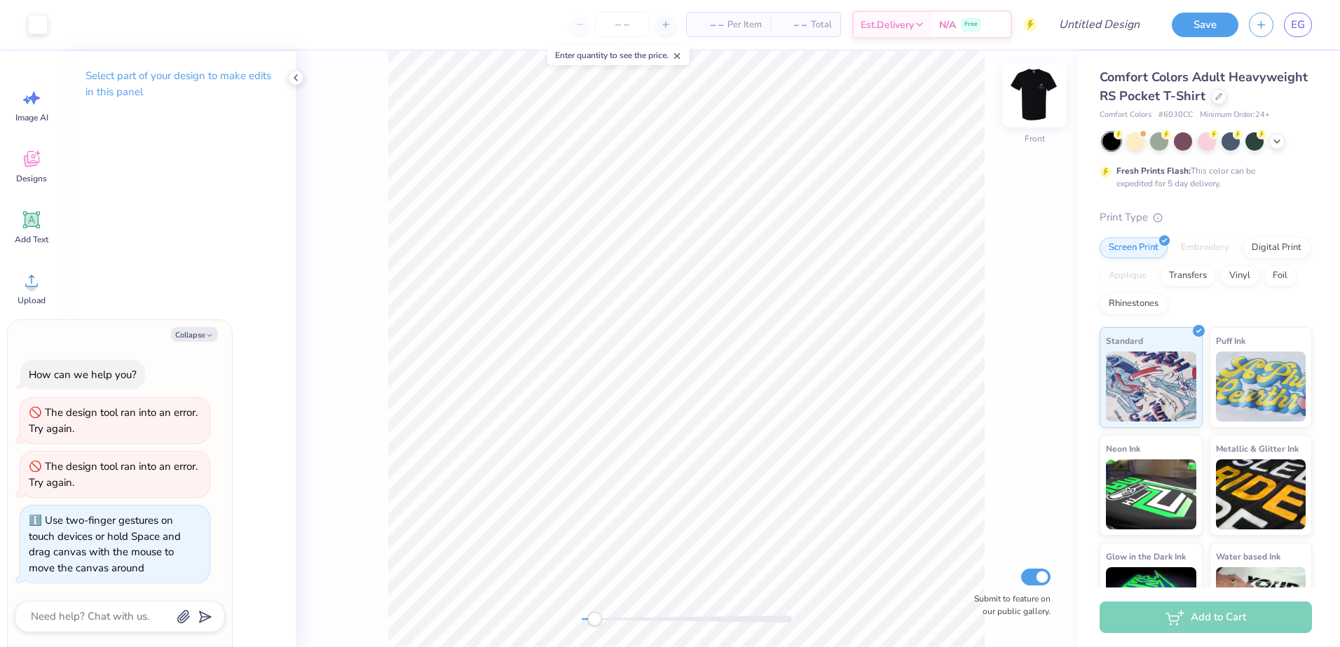
click at [1031, 93] on img at bounding box center [1034, 95] width 56 height 56
click at [1279, 146] on icon at bounding box center [1276, 140] width 11 height 11
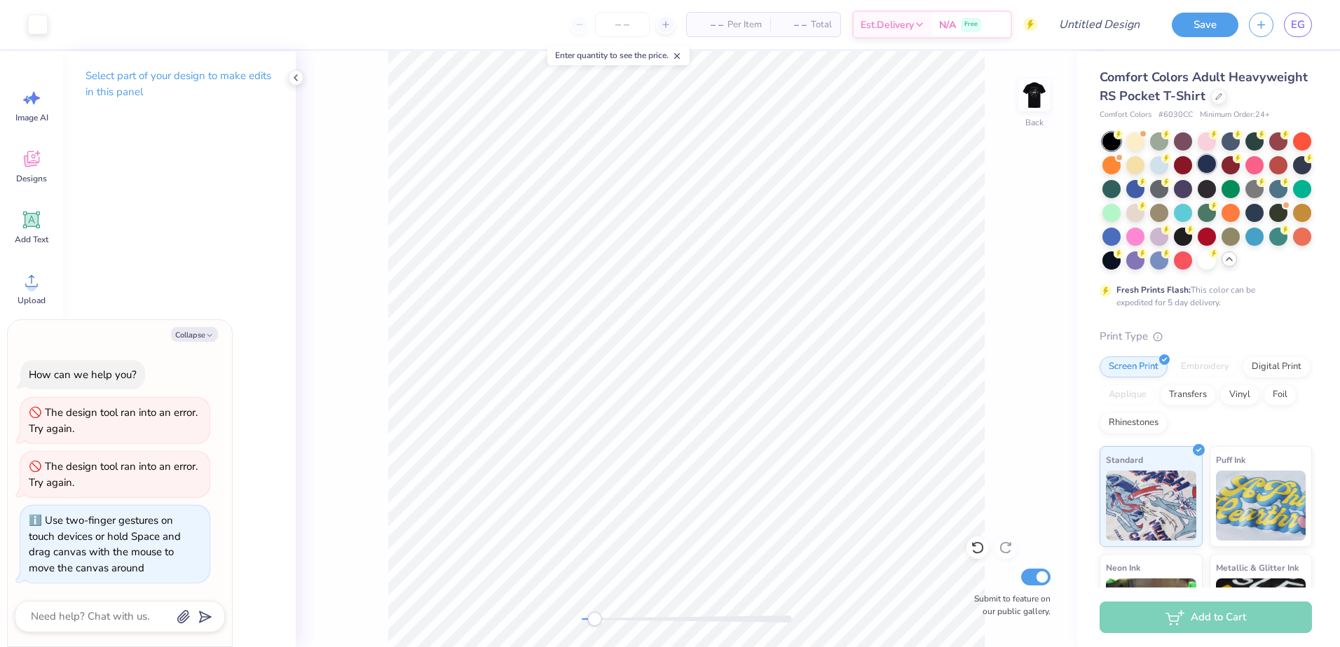
click at [1216, 173] on div at bounding box center [1206, 164] width 18 height 18
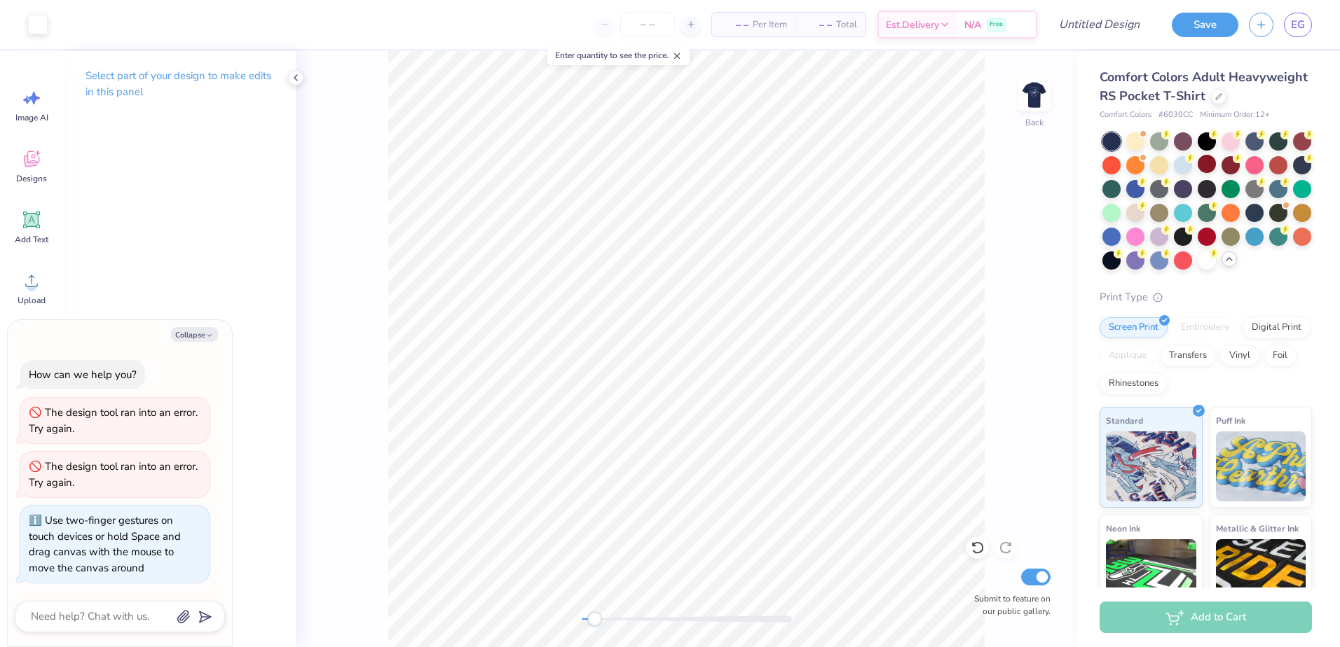
click at [584, 617] on div "Back Submit to feature on our public gallery." at bounding box center [686, 349] width 781 height 596
click at [1024, 88] on img at bounding box center [1034, 95] width 56 height 56
type textarea "x"
click at [686, 50] on div "Enter quantity to see the price." at bounding box center [618, 56] width 142 height 20
click at [659, 32] on input "number" at bounding box center [647, 24] width 55 height 25
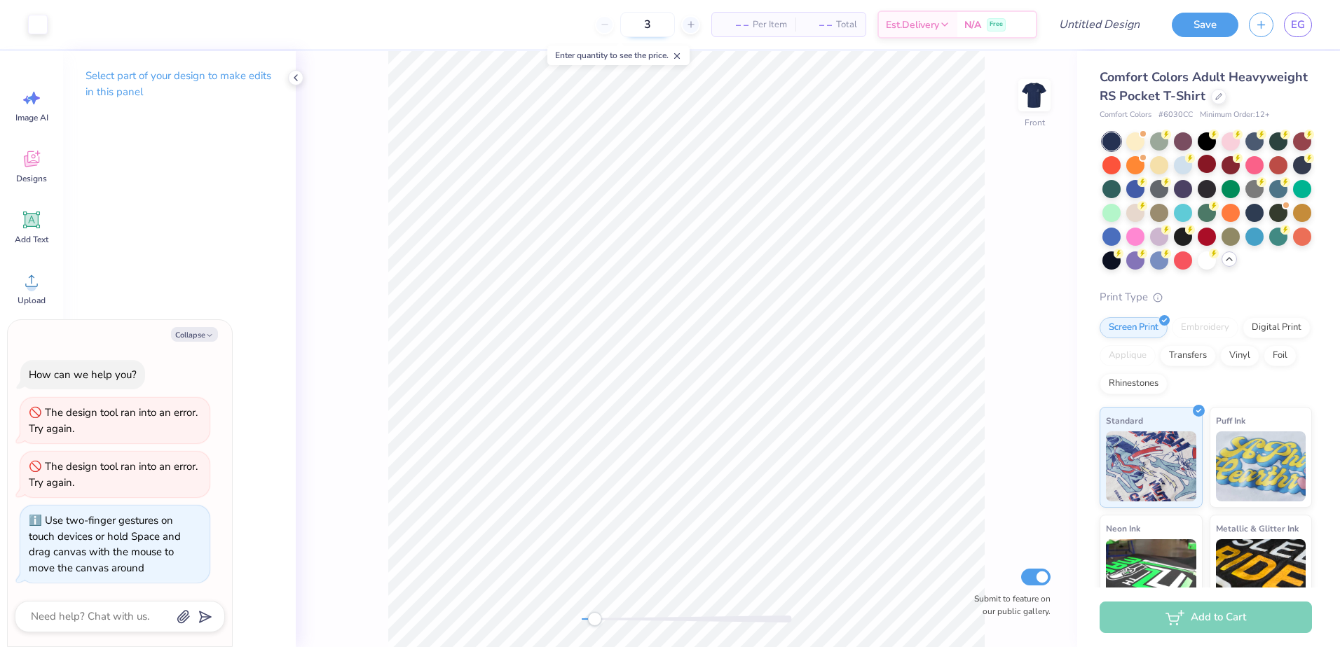
type input "30"
type textarea "x"
type input "30"
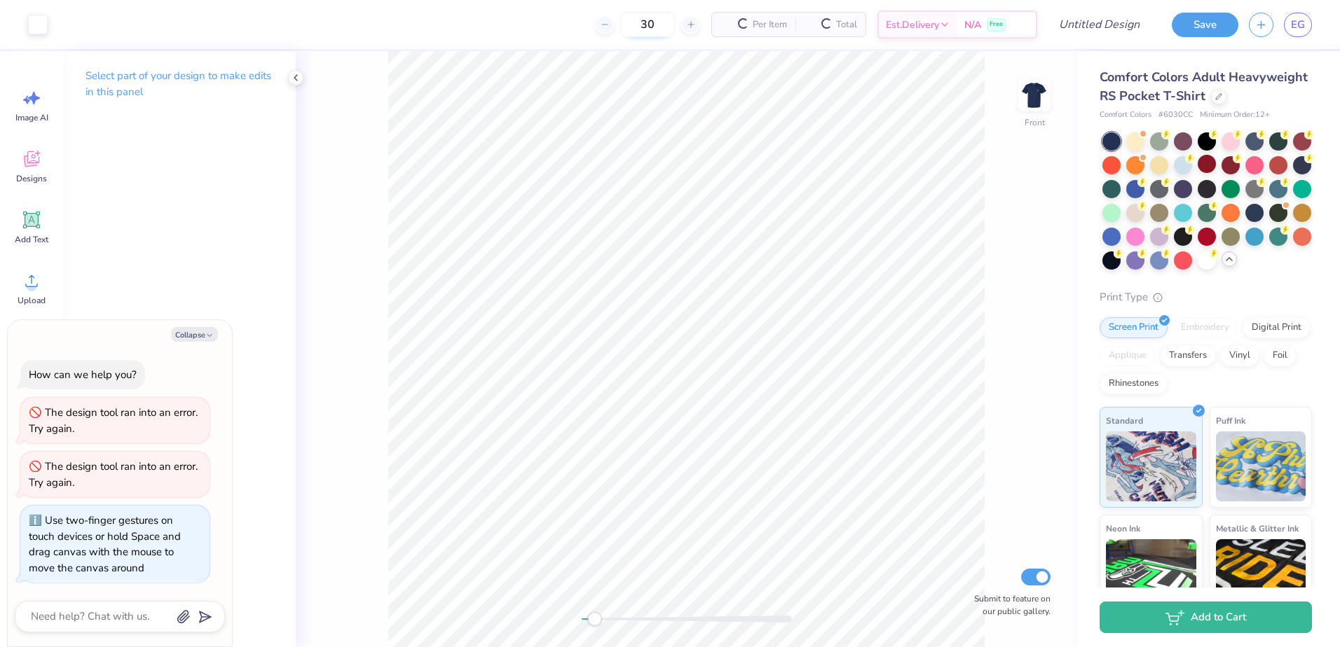
type textarea "x"
drag, startPoint x: 645, startPoint y: 18, endPoint x: 610, endPoint y: 31, distance: 37.5
click at [610, 31] on input "30" at bounding box center [601, 24] width 55 height 25
type input "20"
type textarea "x"
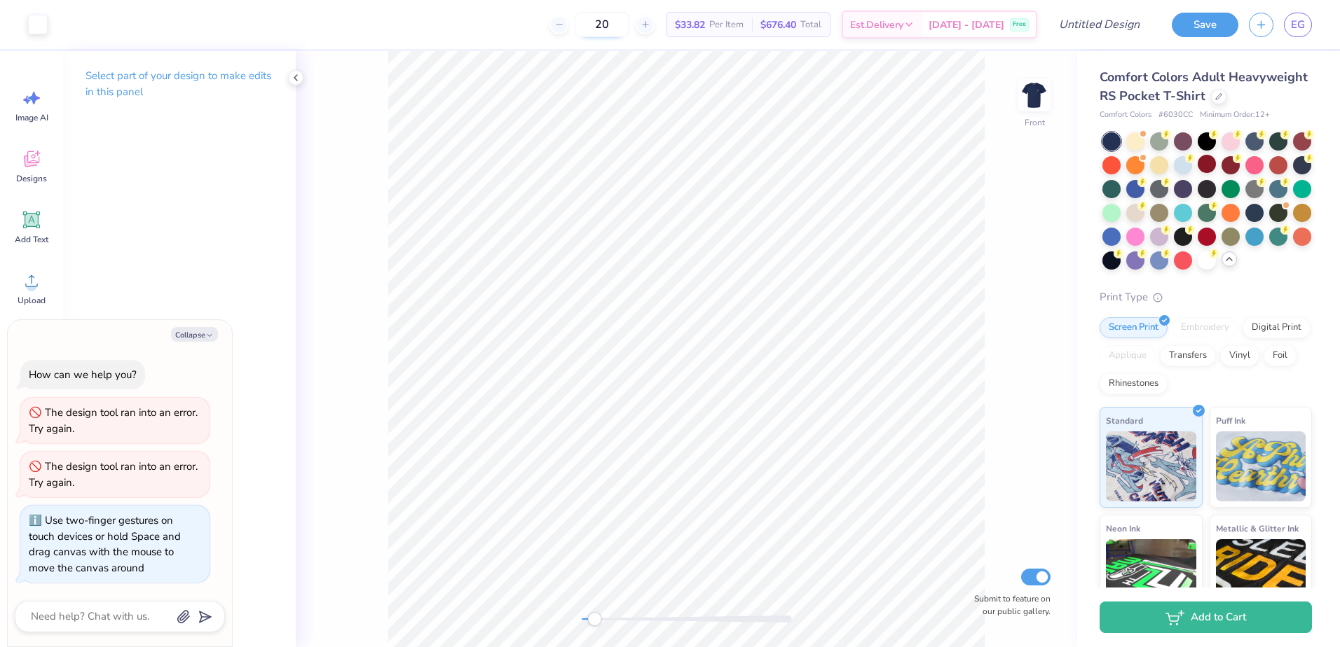
drag, startPoint x: 645, startPoint y: 20, endPoint x: 610, endPoint y: 17, distance: 35.8
click at [610, 17] on input "20" at bounding box center [601, 24] width 55 height 25
type input "80"
type textarea "x"
drag, startPoint x: 625, startPoint y: 19, endPoint x: 609, endPoint y: 25, distance: 17.3
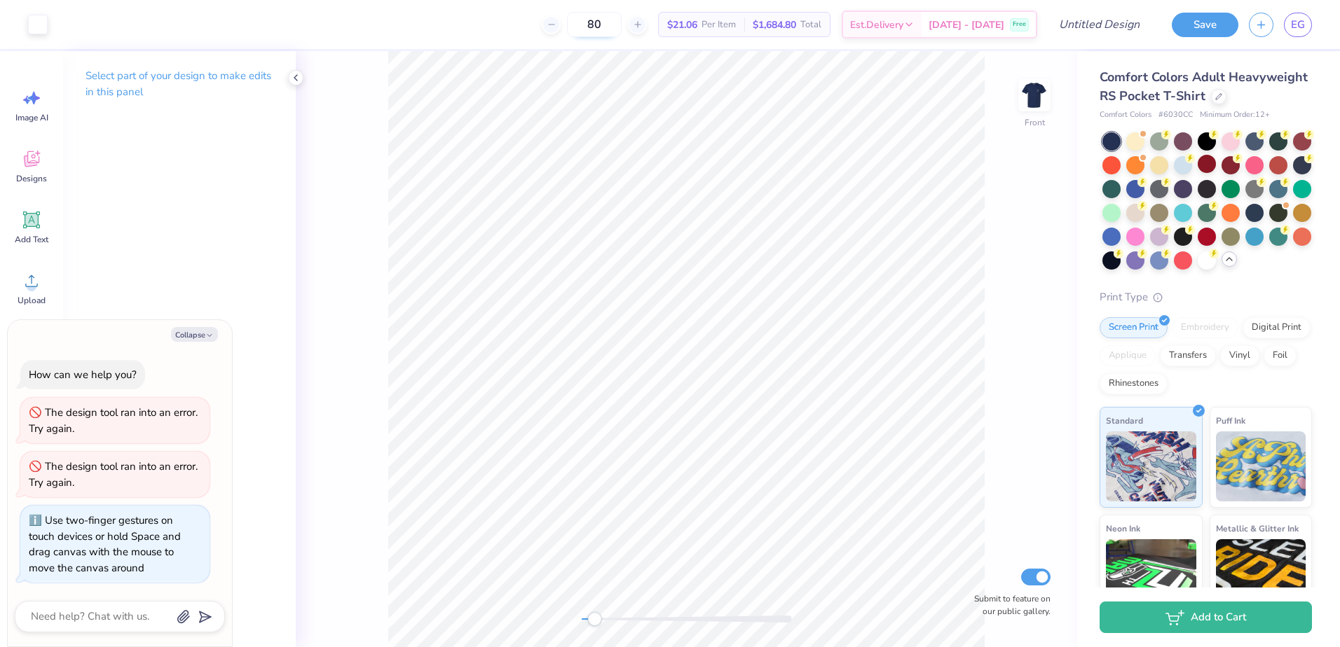
click at [609, 25] on input "80" at bounding box center [594, 24] width 55 height 25
type input "50"
click at [588, 619] on div "Accessibility label" at bounding box center [588, 619] width 14 height 14
click at [571, 619] on div "Front Submit to feature on our public gallery." at bounding box center [686, 349] width 781 height 596
drag, startPoint x: 624, startPoint y: 22, endPoint x: 593, endPoint y: 32, distance: 32.1
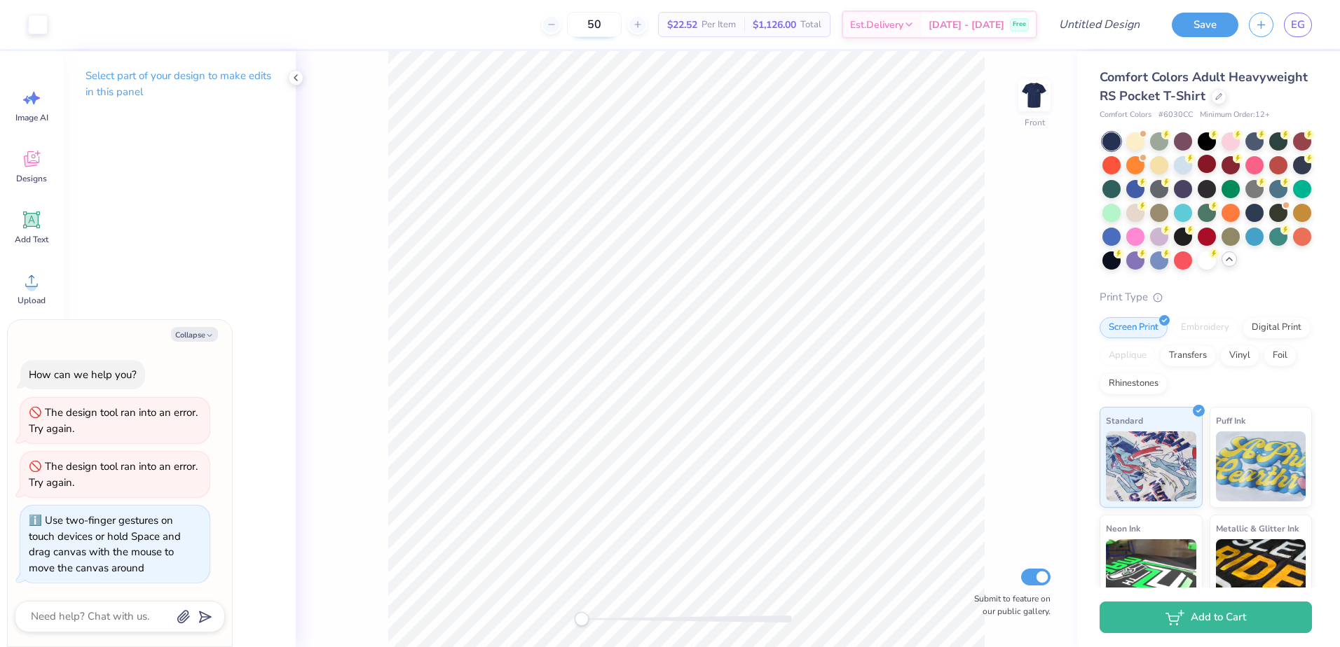
click at [593, 32] on input "50" at bounding box center [594, 24] width 55 height 25
type textarea "x"
